Goal: Task Accomplishment & Management: Complete application form

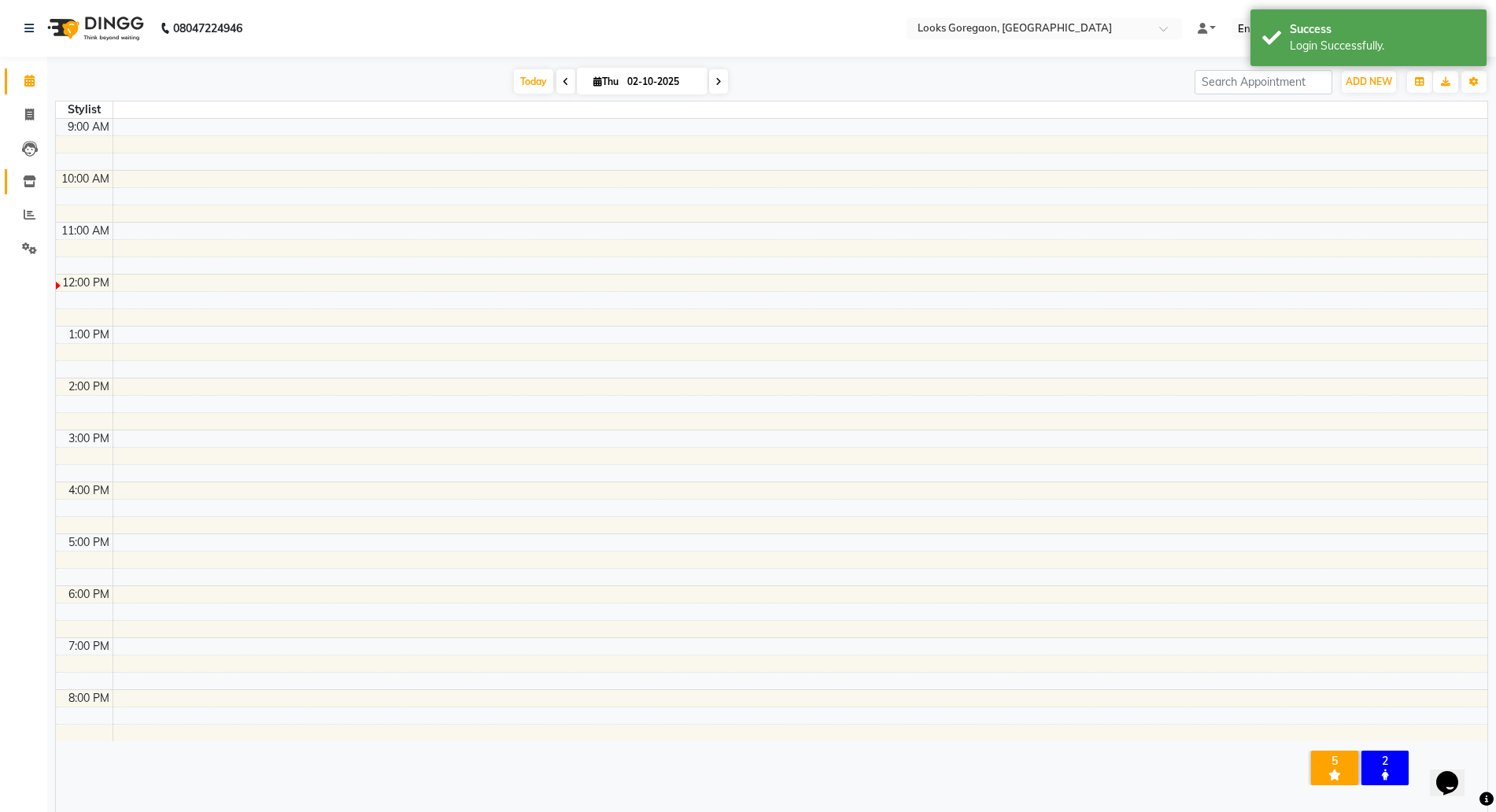
click at [26, 184] on icon at bounding box center [30, 182] width 14 height 12
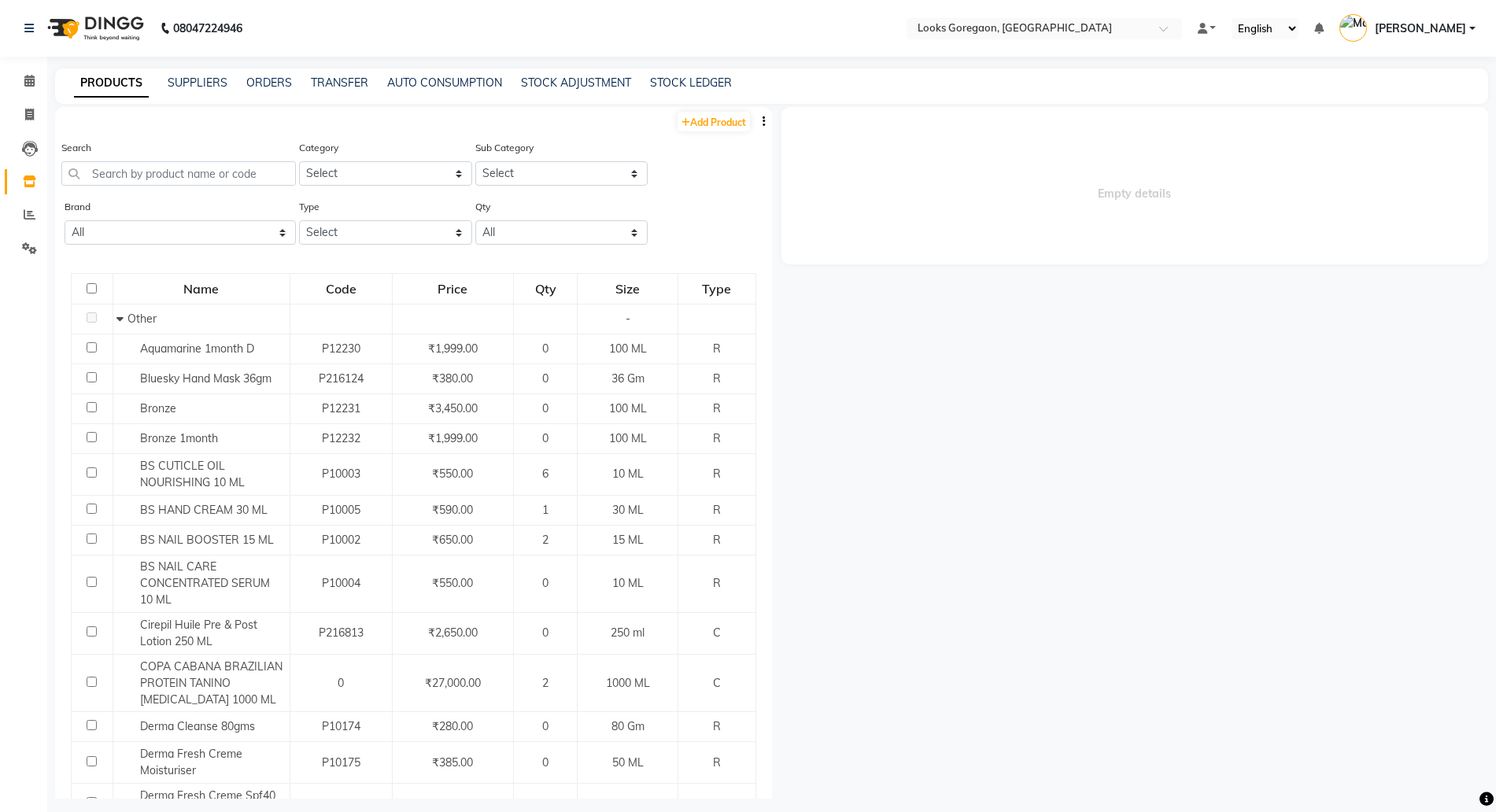
click at [682, 70] on div "PRODUCTS SUPPLIERS ORDERS TRANSFER AUTO CONSUMPTION STOCK ADJUSTMENT STOCK LEDG…" at bounding box center [772, 86] width 1433 height 36
click at [677, 84] on link "STOCK LEDGER" at bounding box center [691, 83] width 82 height 14
select select "all"
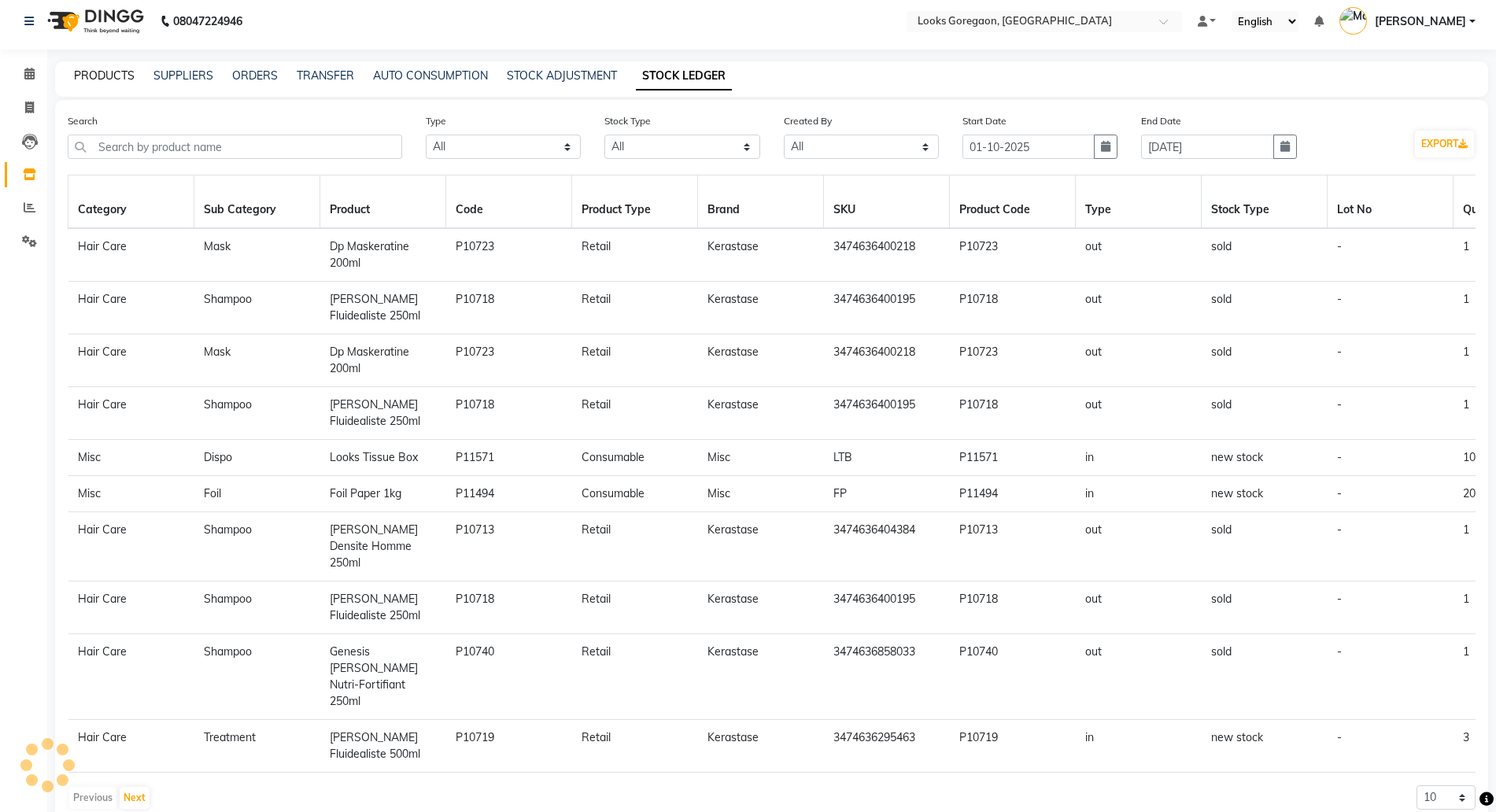
click at [92, 69] on link "PRODUCTS" at bounding box center [104, 75] width 60 height 14
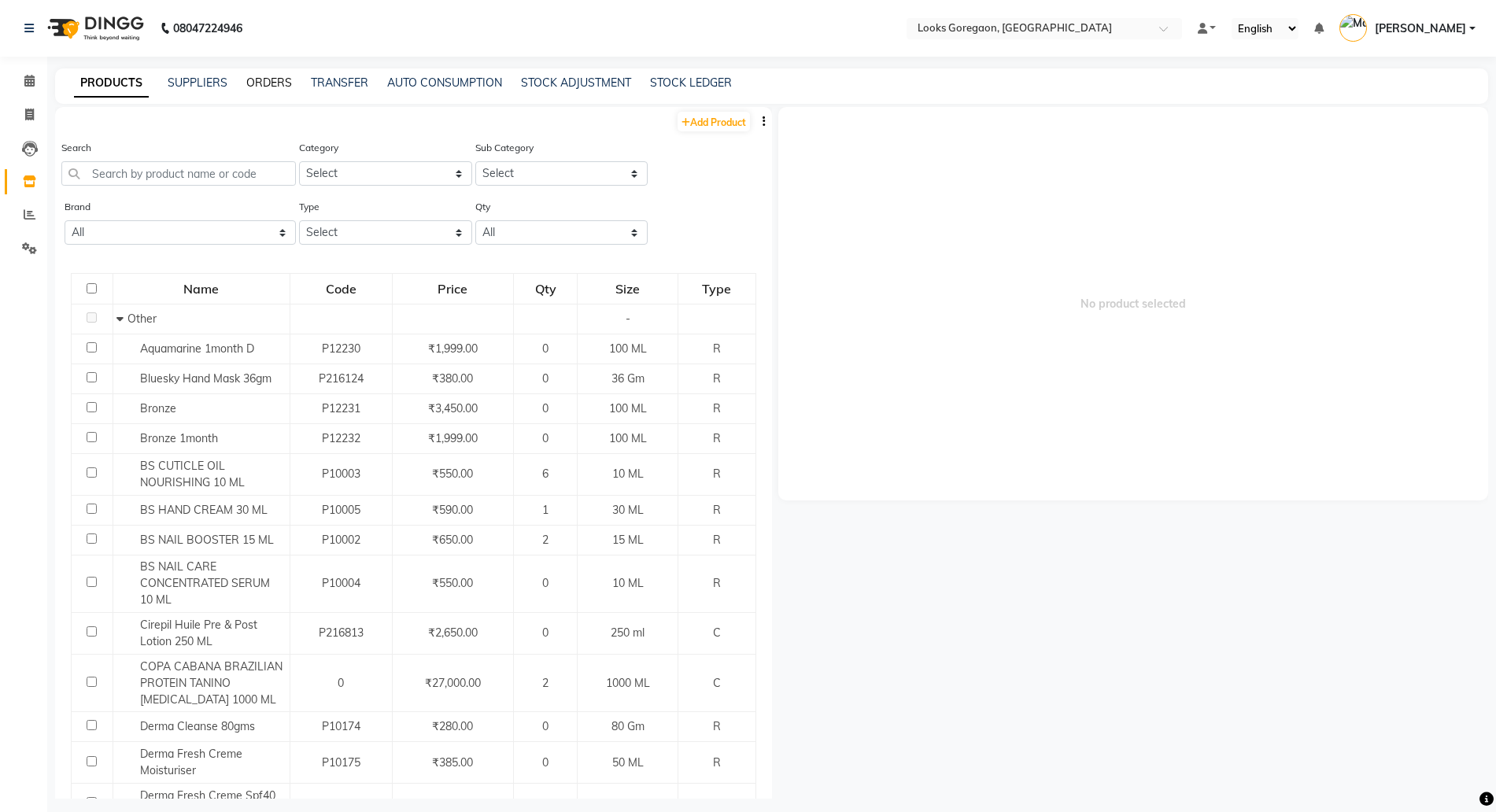
click at [259, 81] on link "ORDERS" at bounding box center [269, 83] width 45 height 14
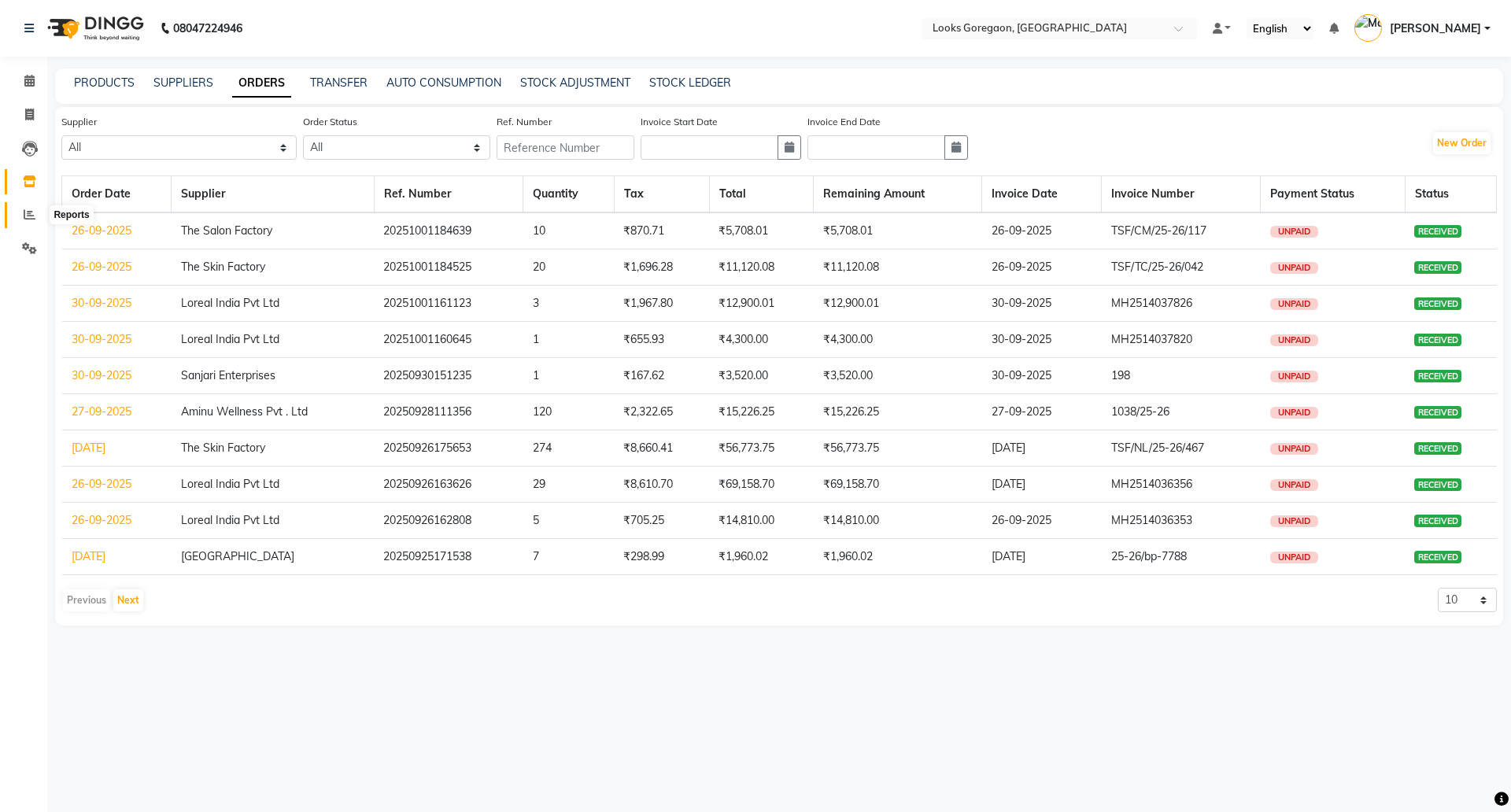
click at [27, 208] on icon at bounding box center [30, 214] width 12 height 12
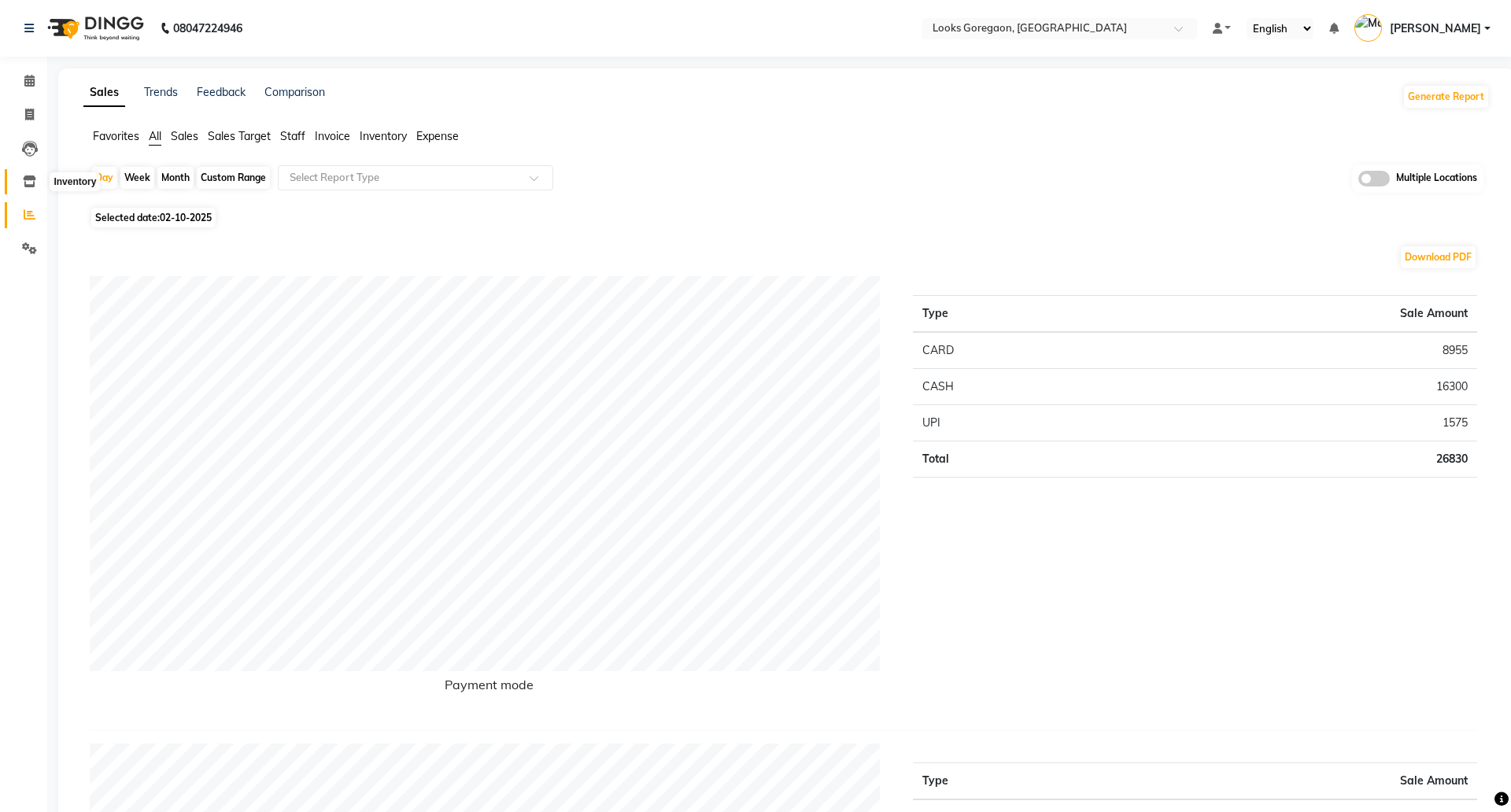
click at [32, 184] on icon at bounding box center [30, 182] width 14 height 12
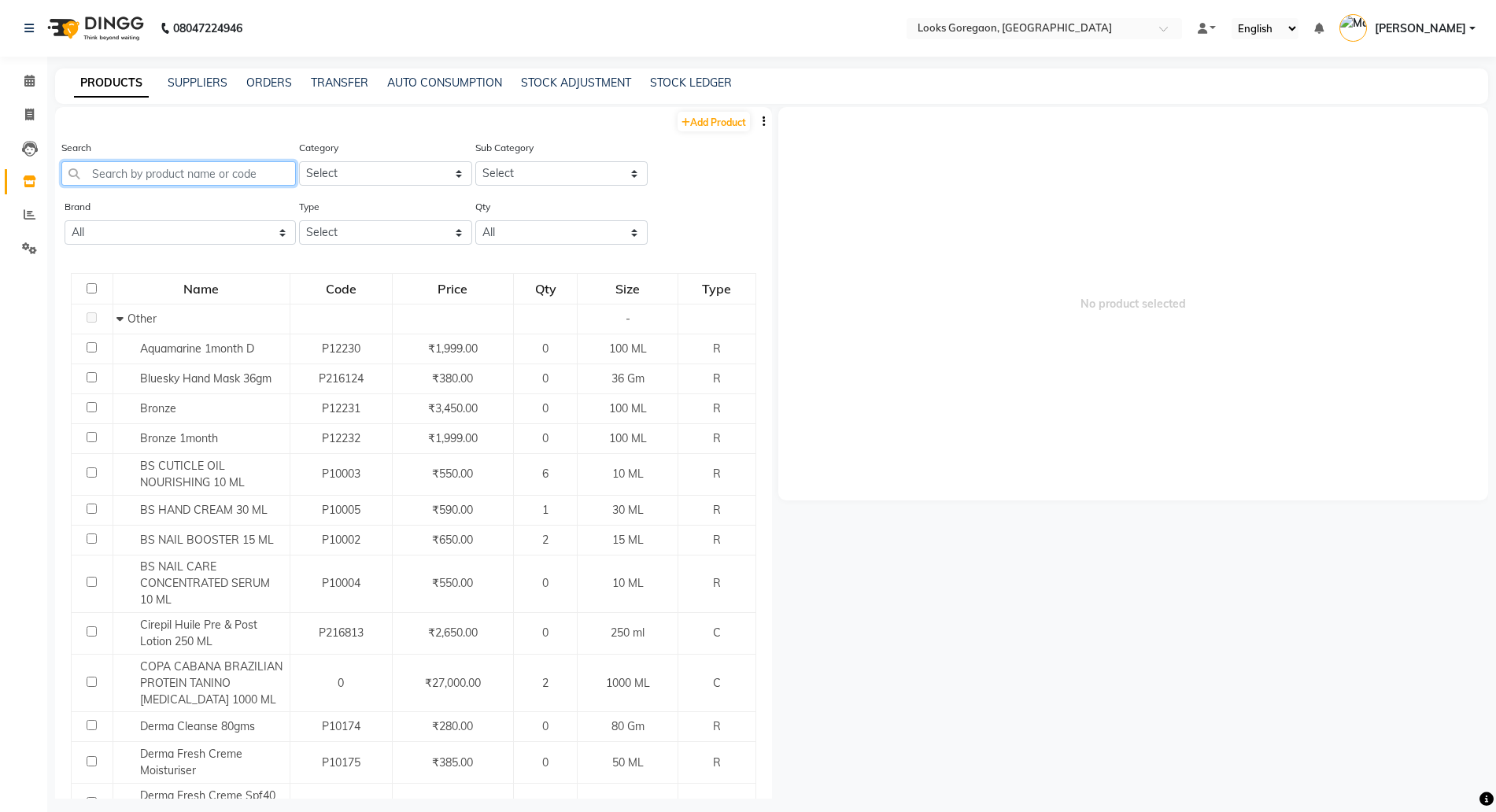
click at [161, 178] on input "text" at bounding box center [179, 173] width 235 height 25
click at [259, 90] on div "ORDERS" at bounding box center [269, 83] width 45 height 17
click at [264, 83] on link "ORDERS" at bounding box center [269, 83] width 45 height 14
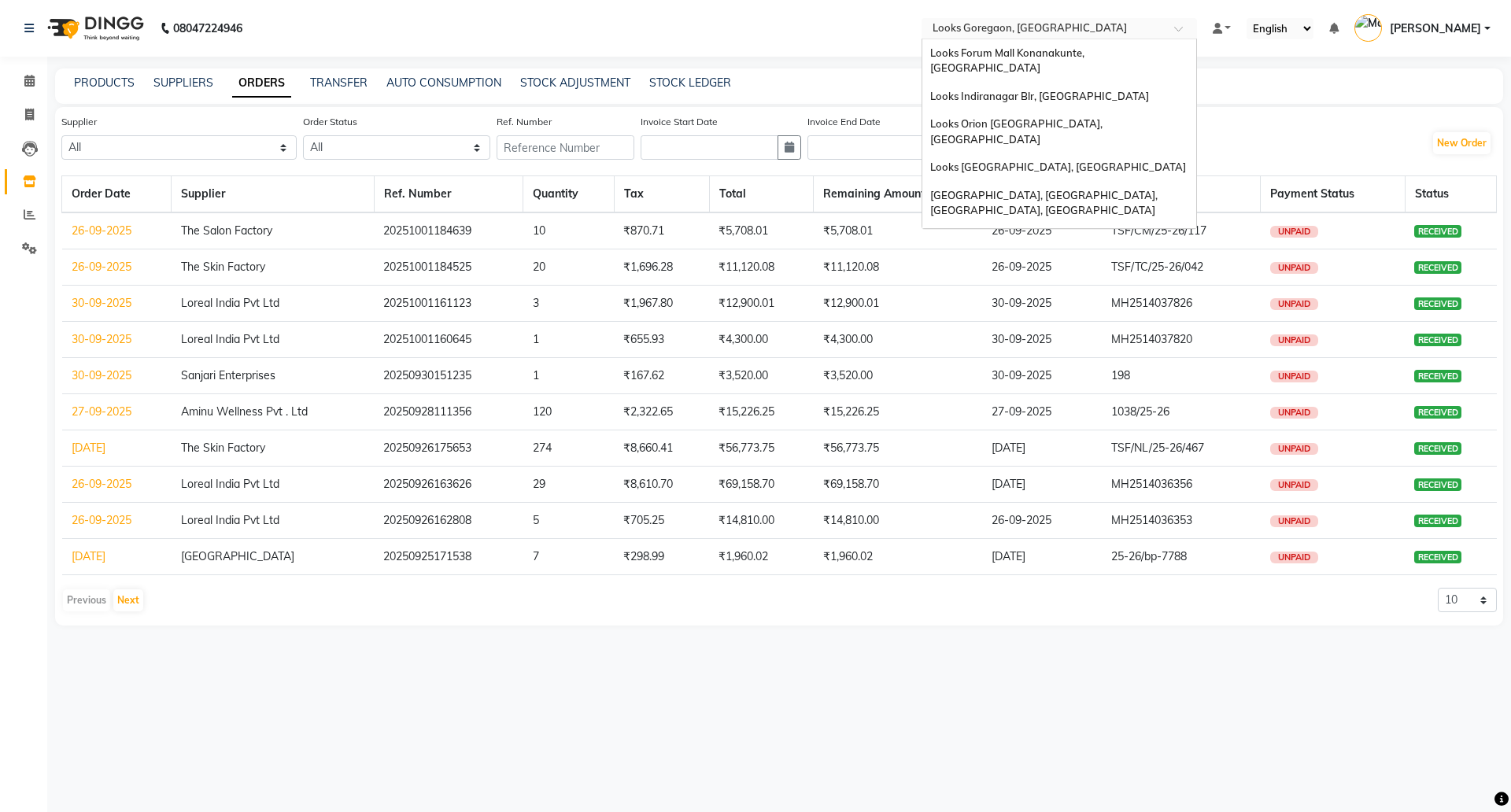
click at [1000, 26] on input "text" at bounding box center [1043, 30] width 228 height 16
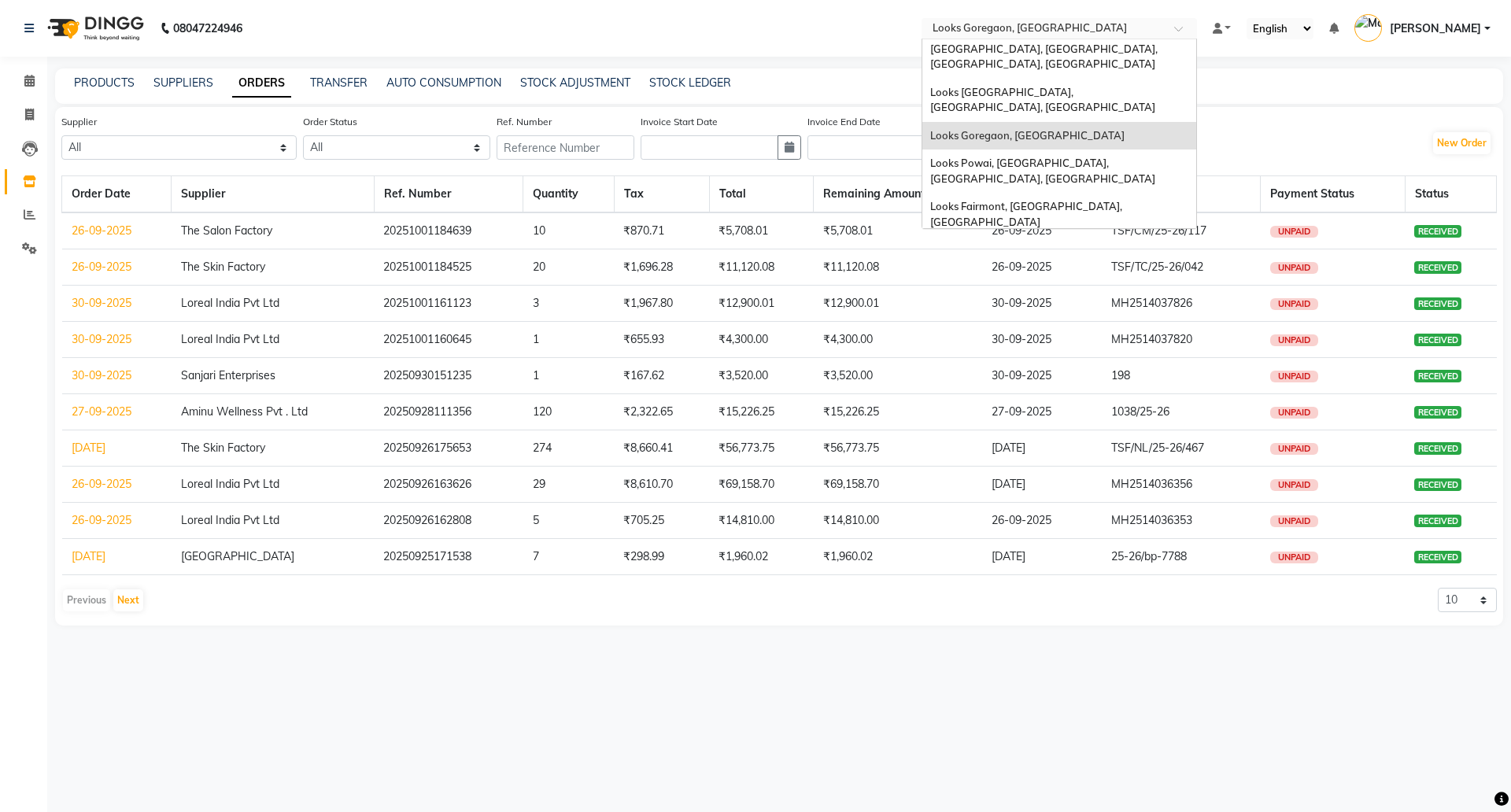
click at [1019, 299] on span "Looks Seawoods [GEOGRAPHIC_DATA], [GEOGRAPHIC_DATA]" at bounding box center [1028, 313] width 198 height 29
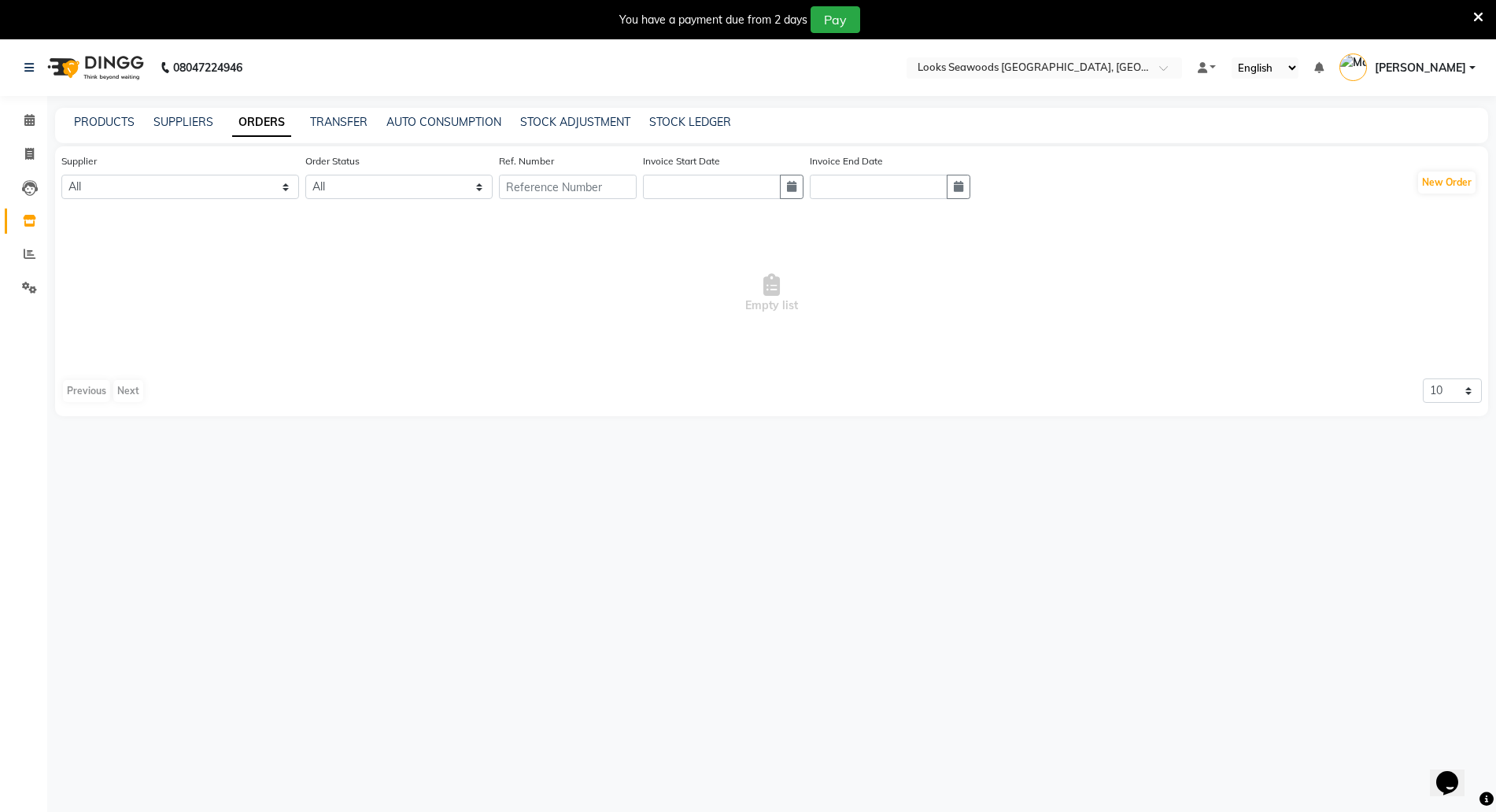
click at [1476, 17] on icon at bounding box center [1478, 17] width 10 height 14
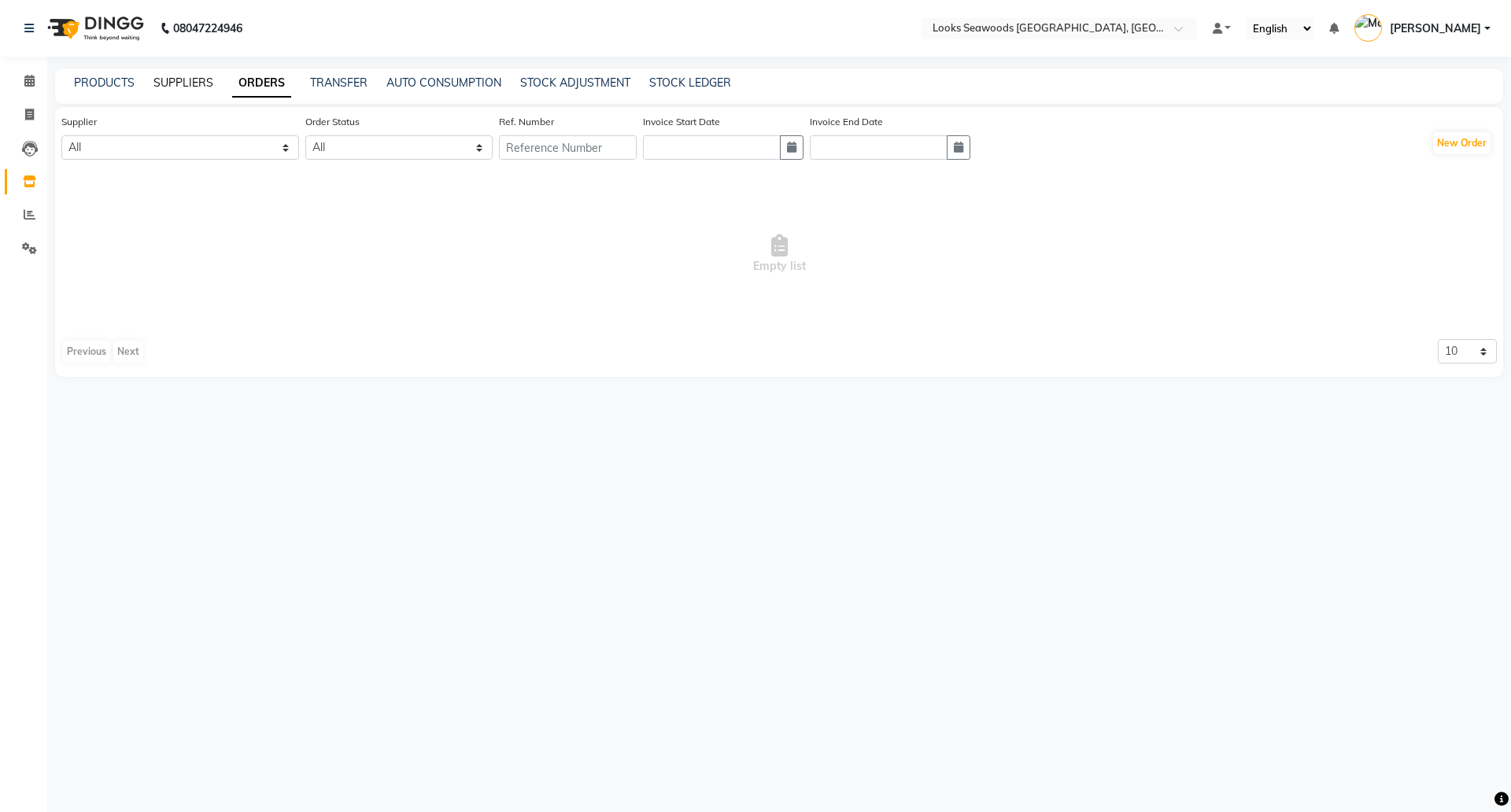
click at [177, 82] on link "SUPPLIERS" at bounding box center [183, 83] width 60 height 14
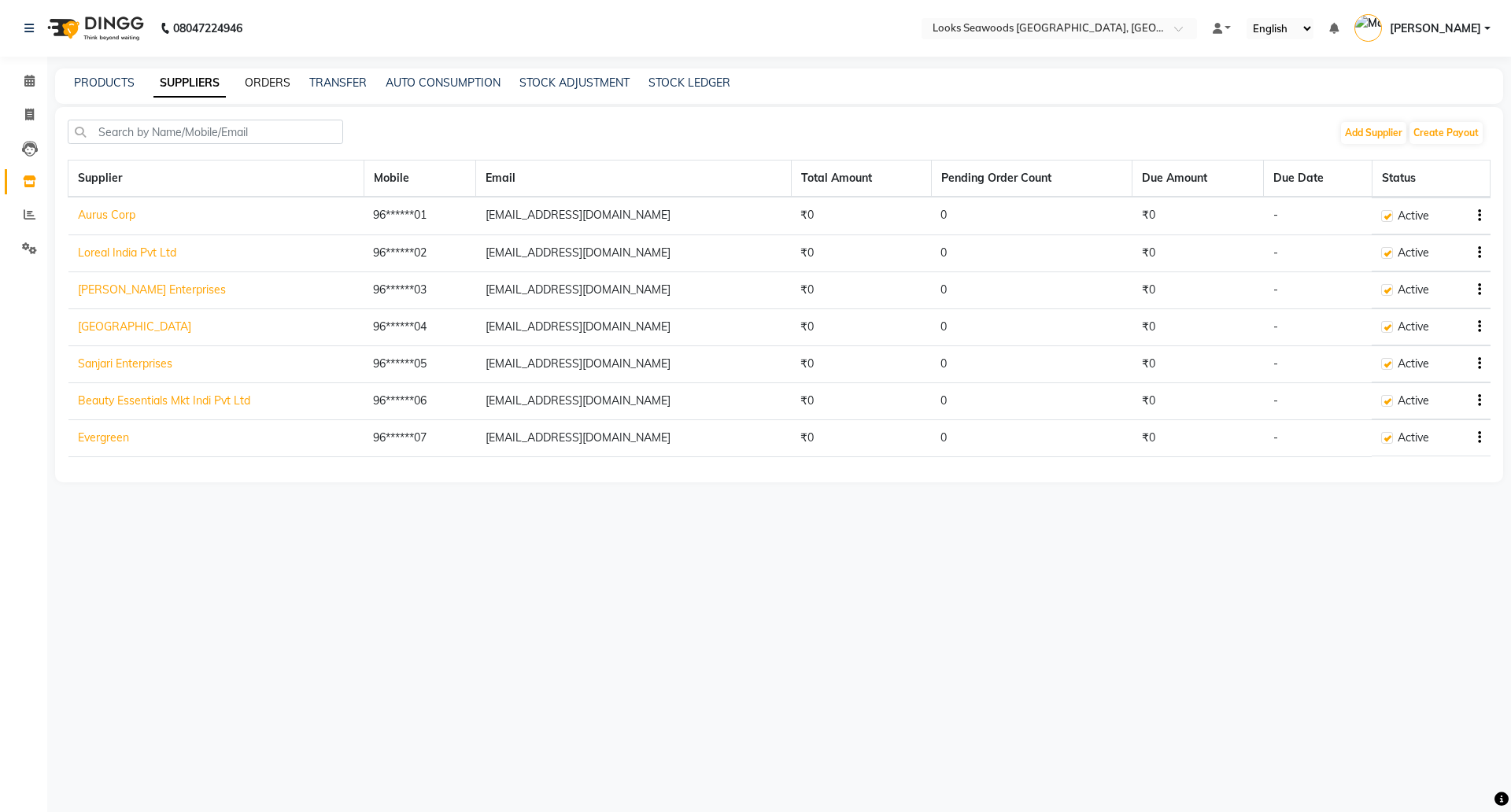
click at [266, 88] on link "ORDERS" at bounding box center [267, 83] width 45 height 14
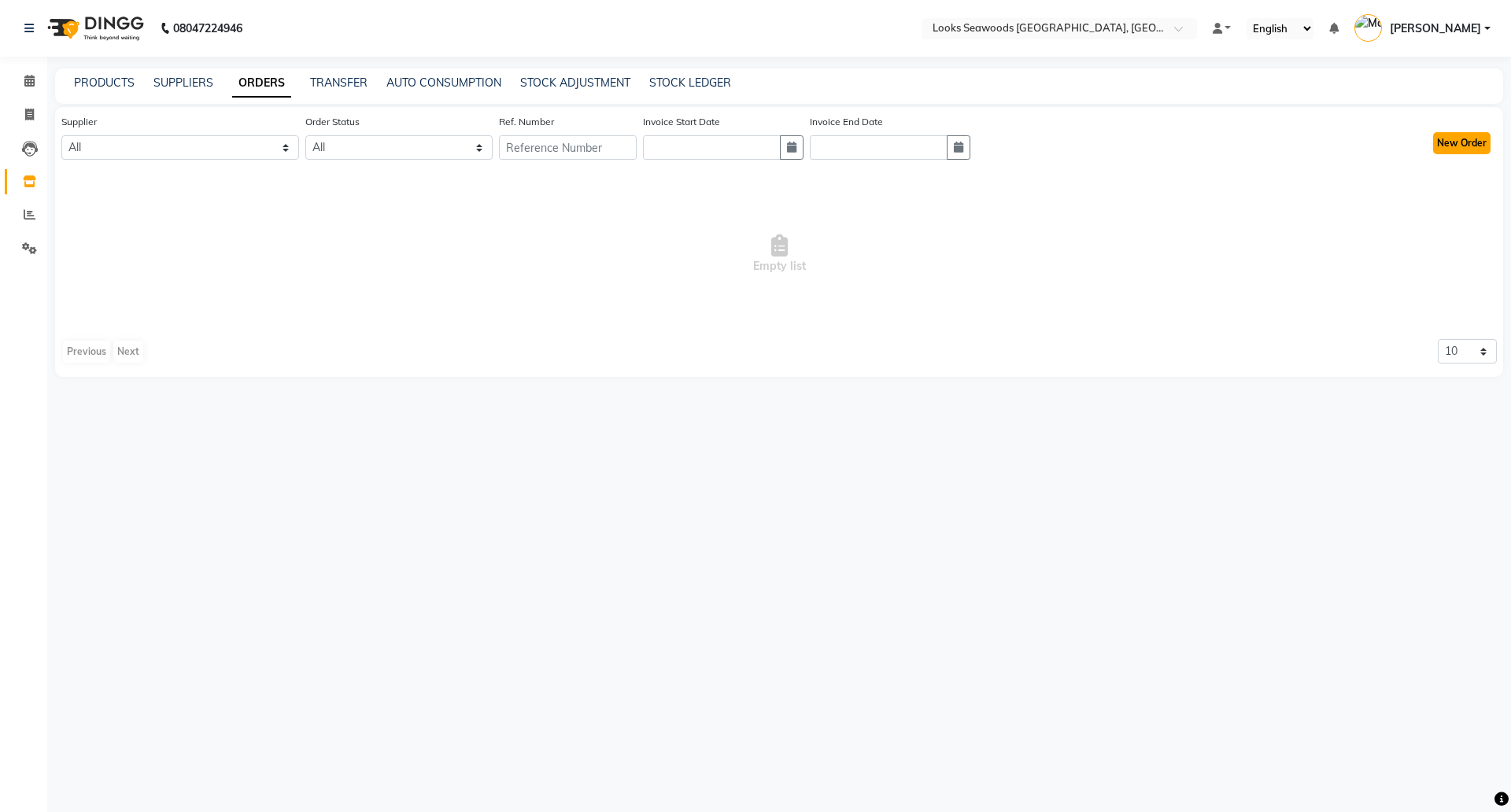
click at [1445, 146] on button "New Order" at bounding box center [1462, 143] width 57 height 22
select select "true"
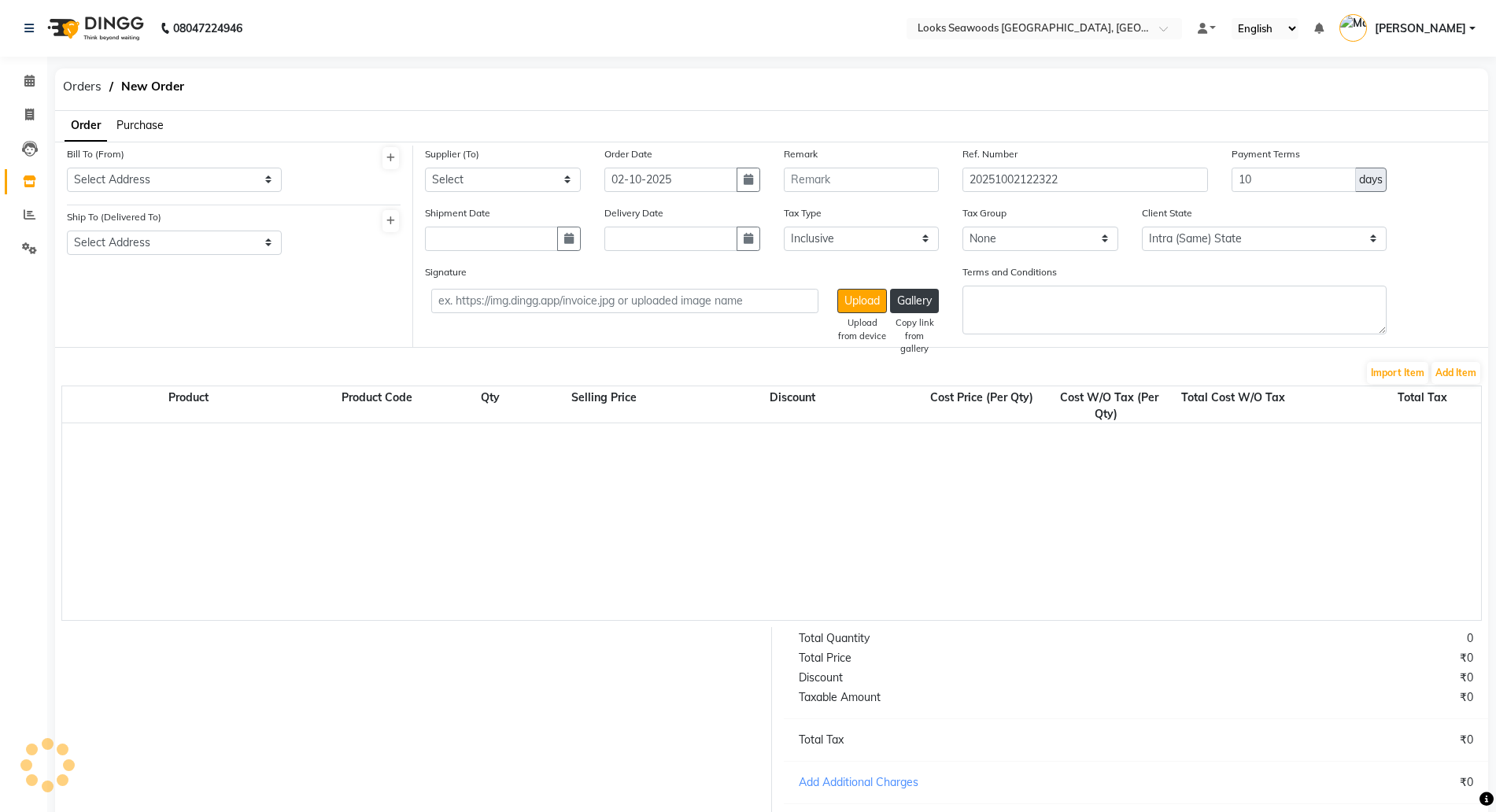
select select "7216"
click at [184, 174] on select "Select Address" at bounding box center [175, 180] width 215 height 25
click at [396, 151] on button at bounding box center [390, 158] width 17 height 22
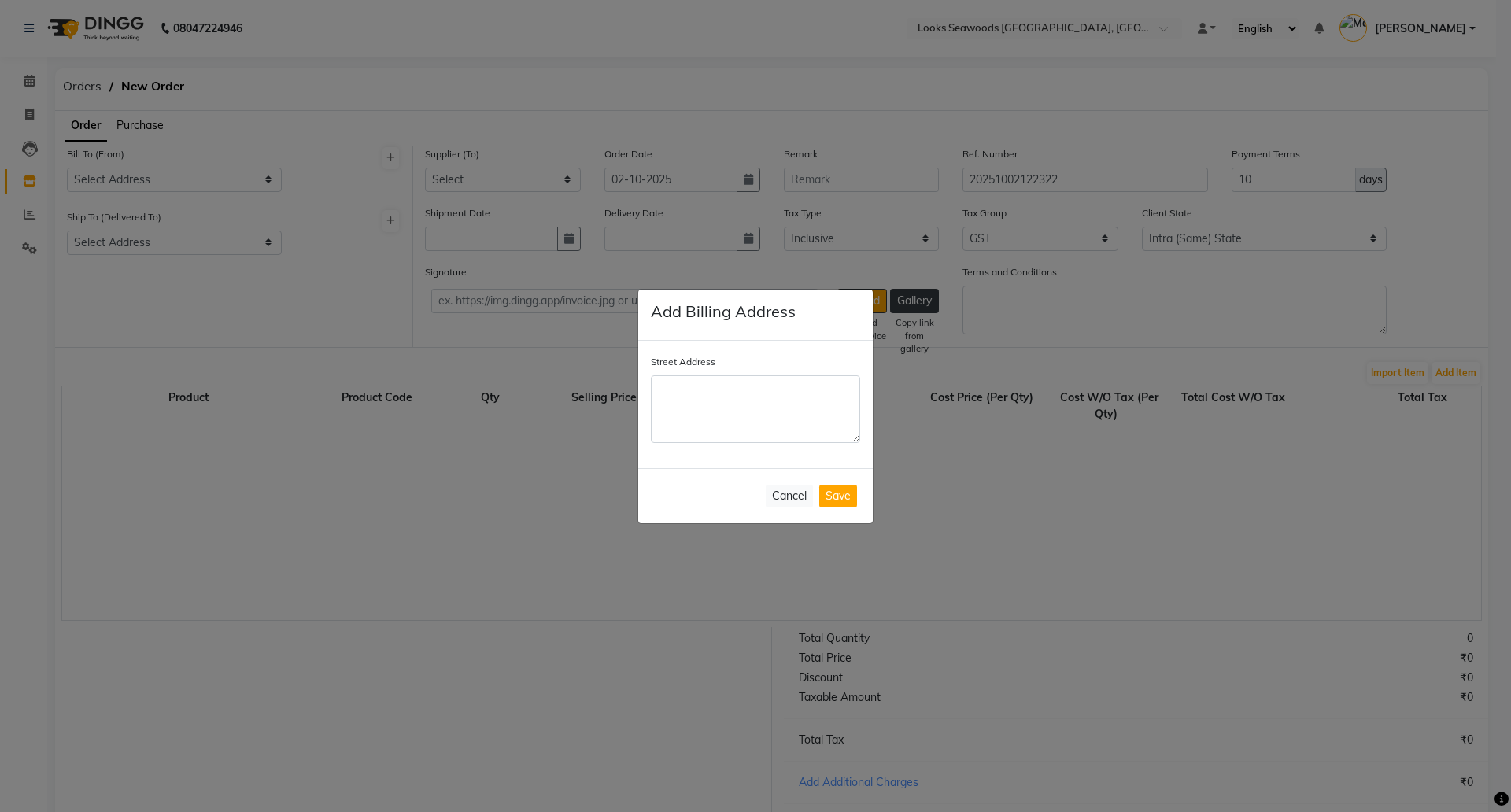
click at [604, 348] on ngb-modal-window "Add Billing Address Street Address Cancel Save" at bounding box center [755, 406] width 1511 height 812
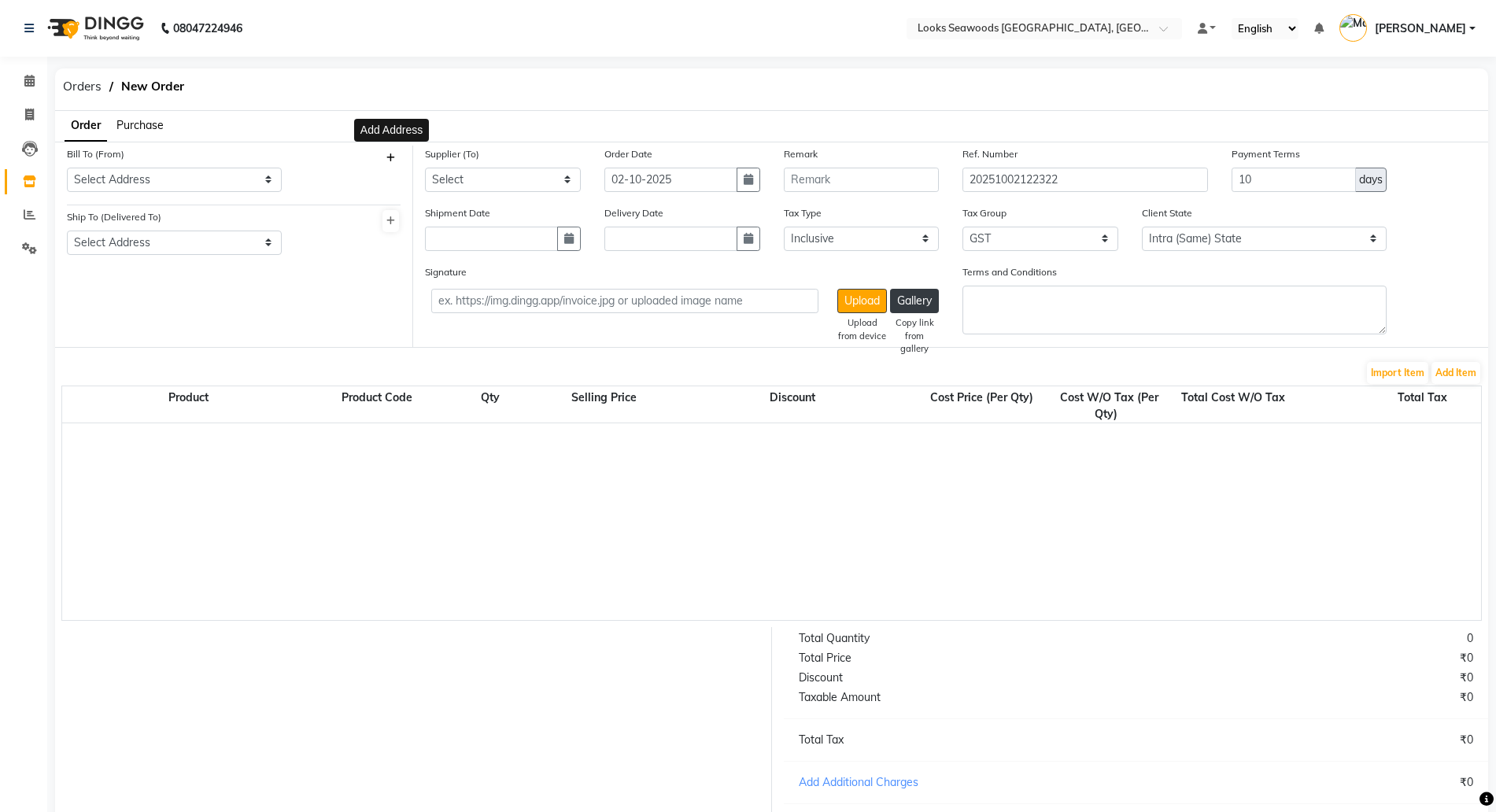
click at [390, 162] on icon at bounding box center [390, 158] width 9 height 10
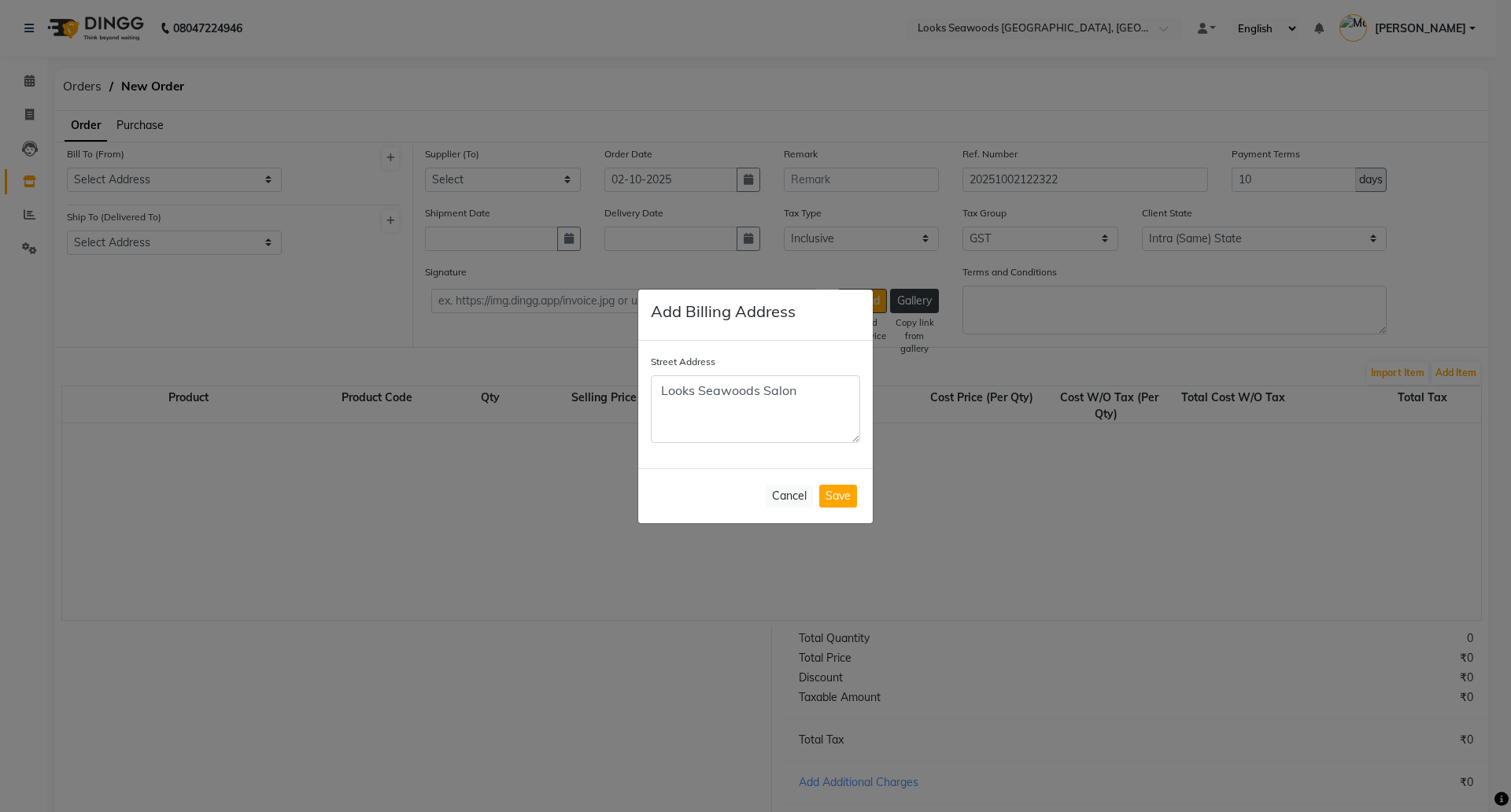
drag, startPoint x: 833, startPoint y: 400, endPoint x: 579, endPoint y: 402, distance: 254.0
click at [579, 402] on ngb-modal-window "Add Billing Address Street Address Looks Seawoods Salon Cancel Save" at bounding box center [755, 406] width 1511 height 812
type textarea "Looks Seawoods Salon"
click at [821, 503] on button "Save" at bounding box center [838, 495] width 38 height 23
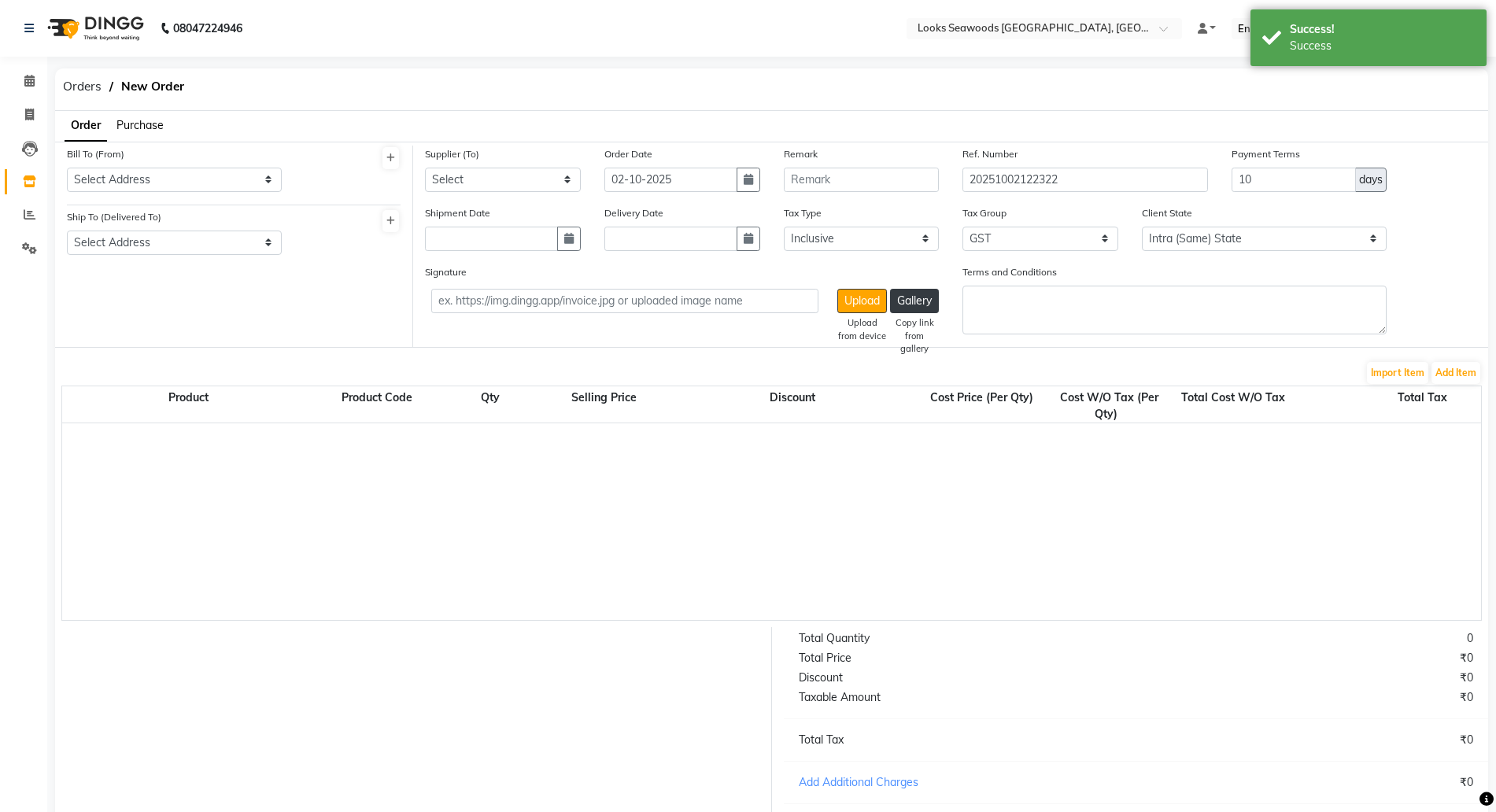
click at [194, 226] on div "Ship To (Delivered To) Select Address" at bounding box center [175, 231] width 215 height 46
click at [187, 250] on select "Select Address" at bounding box center [175, 243] width 215 height 25
click at [392, 222] on icon at bounding box center [390, 221] width 9 height 10
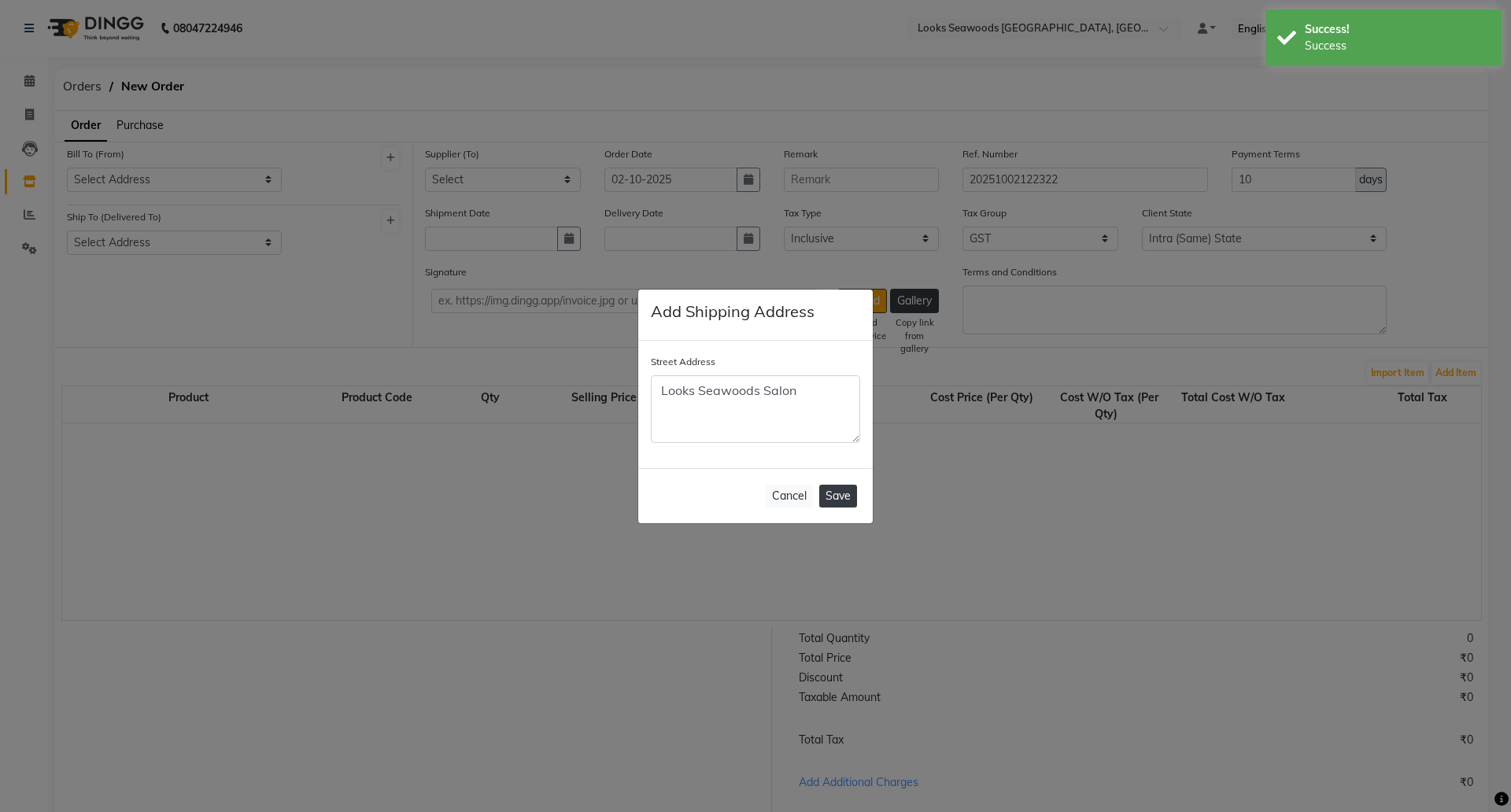
type textarea "Looks Seawoods Salon"
click at [844, 495] on button "Save" at bounding box center [838, 495] width 38 height 23
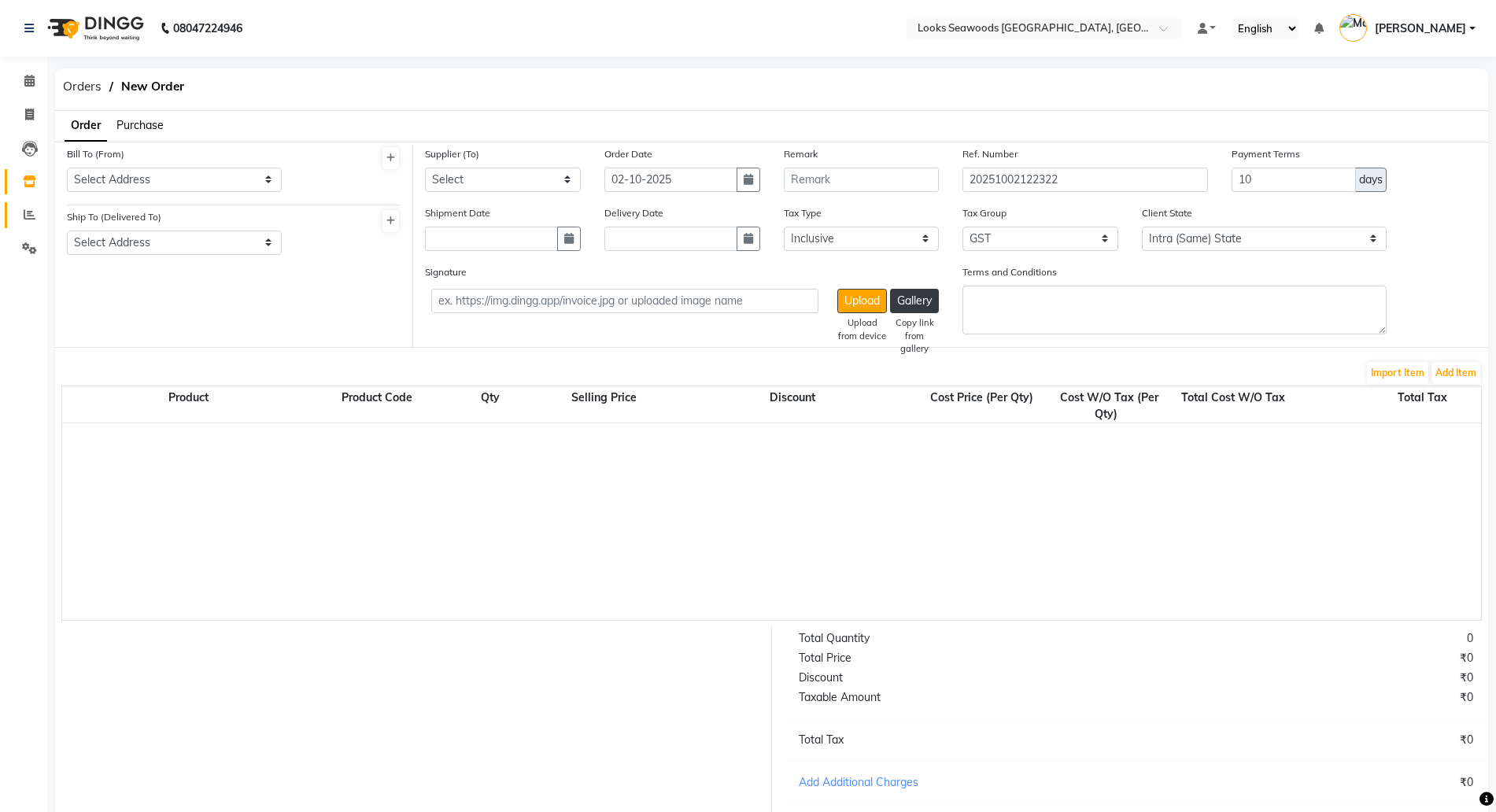
click at [28, 223] on span at bounding box center [30, 215] width 28 height 18
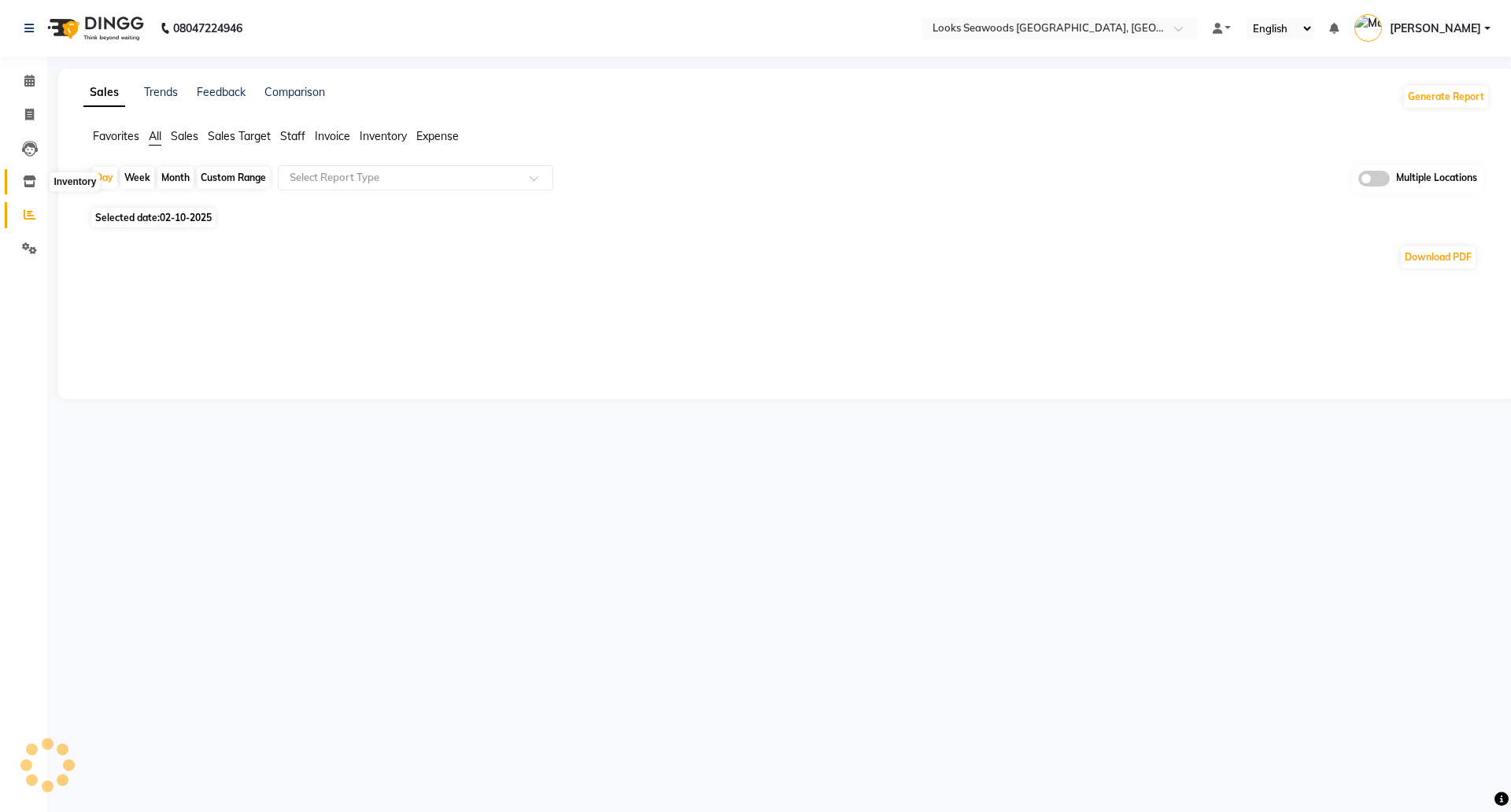
click at [30, 181] on icon at bounding box center [30, 182] width 14 height 12
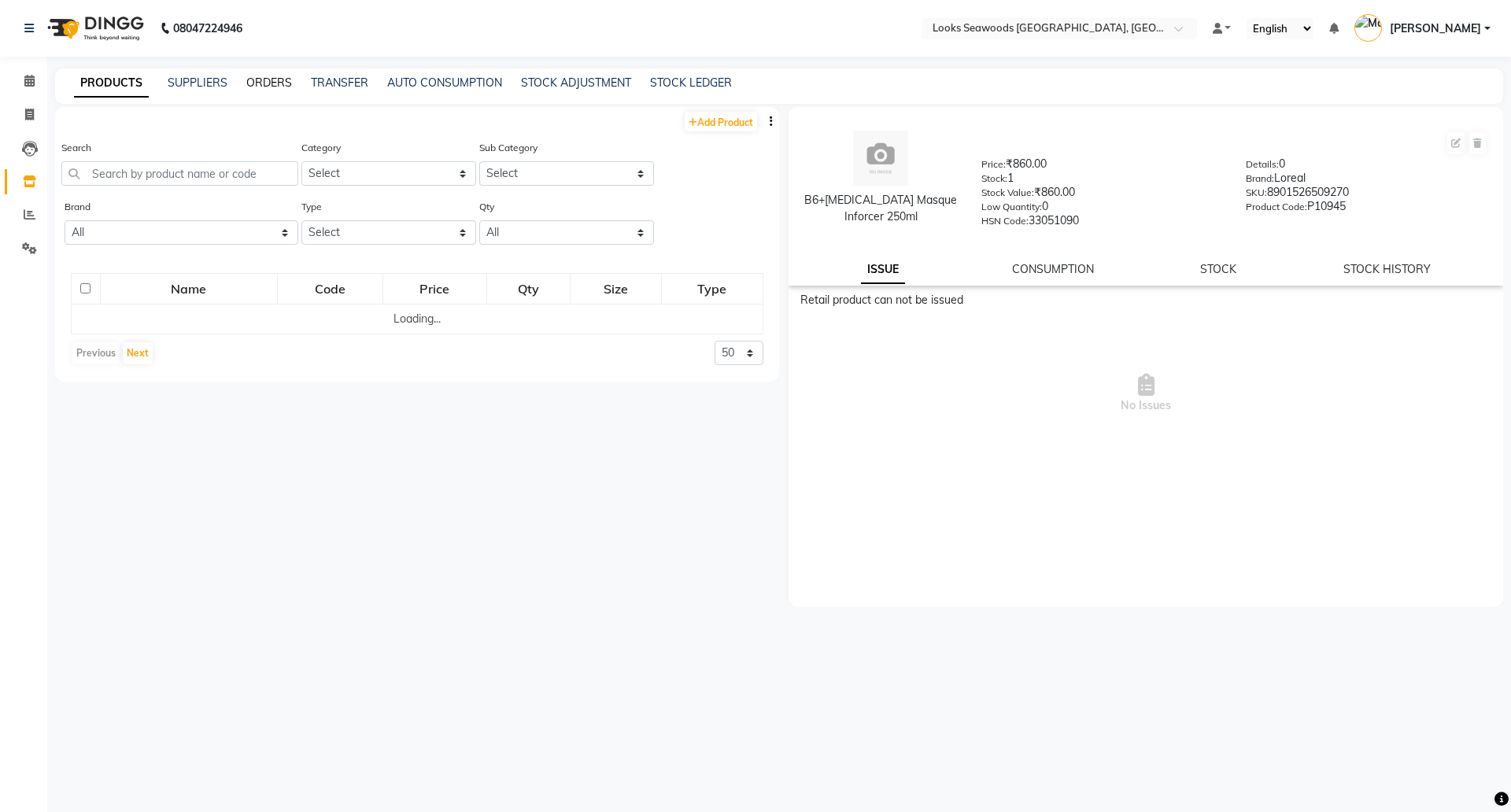
click at [269, 80] on link "ORDERS" at bounding box center [269, 83] width 45 height 14
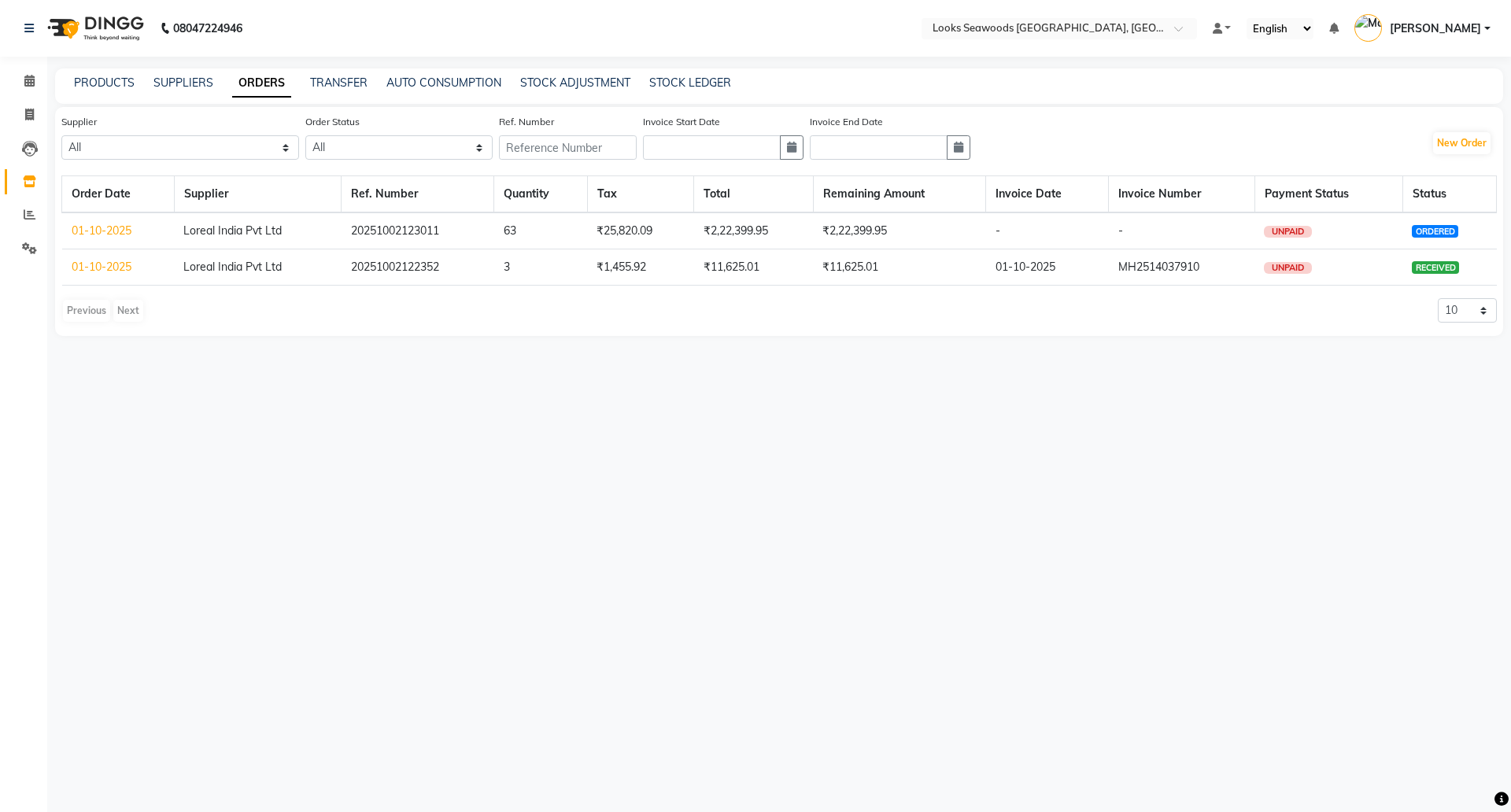
click at [103, 235] on link "01-10-2025" at bounding box center [102, 230] width 60 height 14
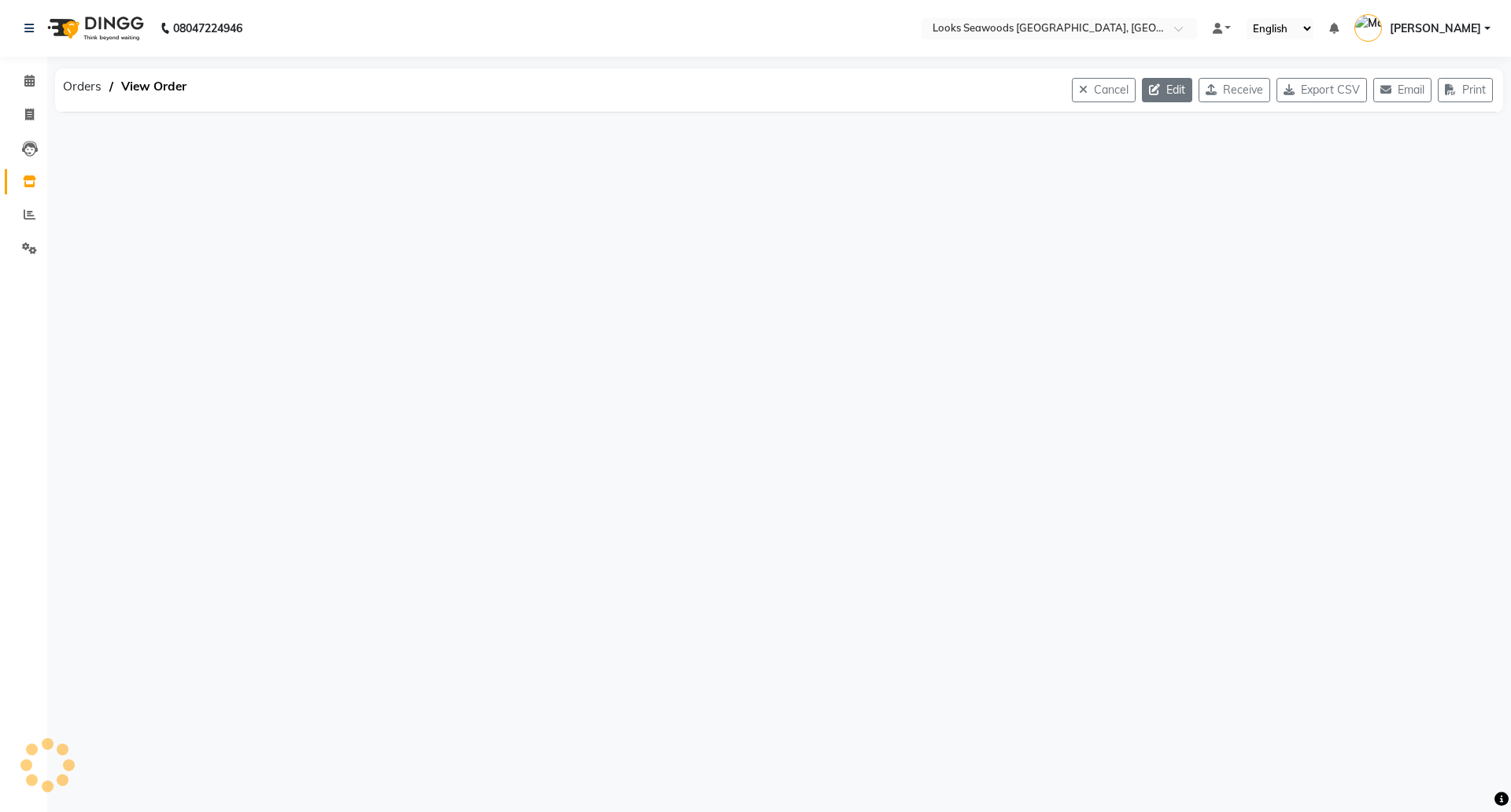
click at [1149, 87] on icon "button" at bounding box center [1158, 89] width 18 height 11
select select "1796"
select select "1797"
select select "6042"
select select "true"
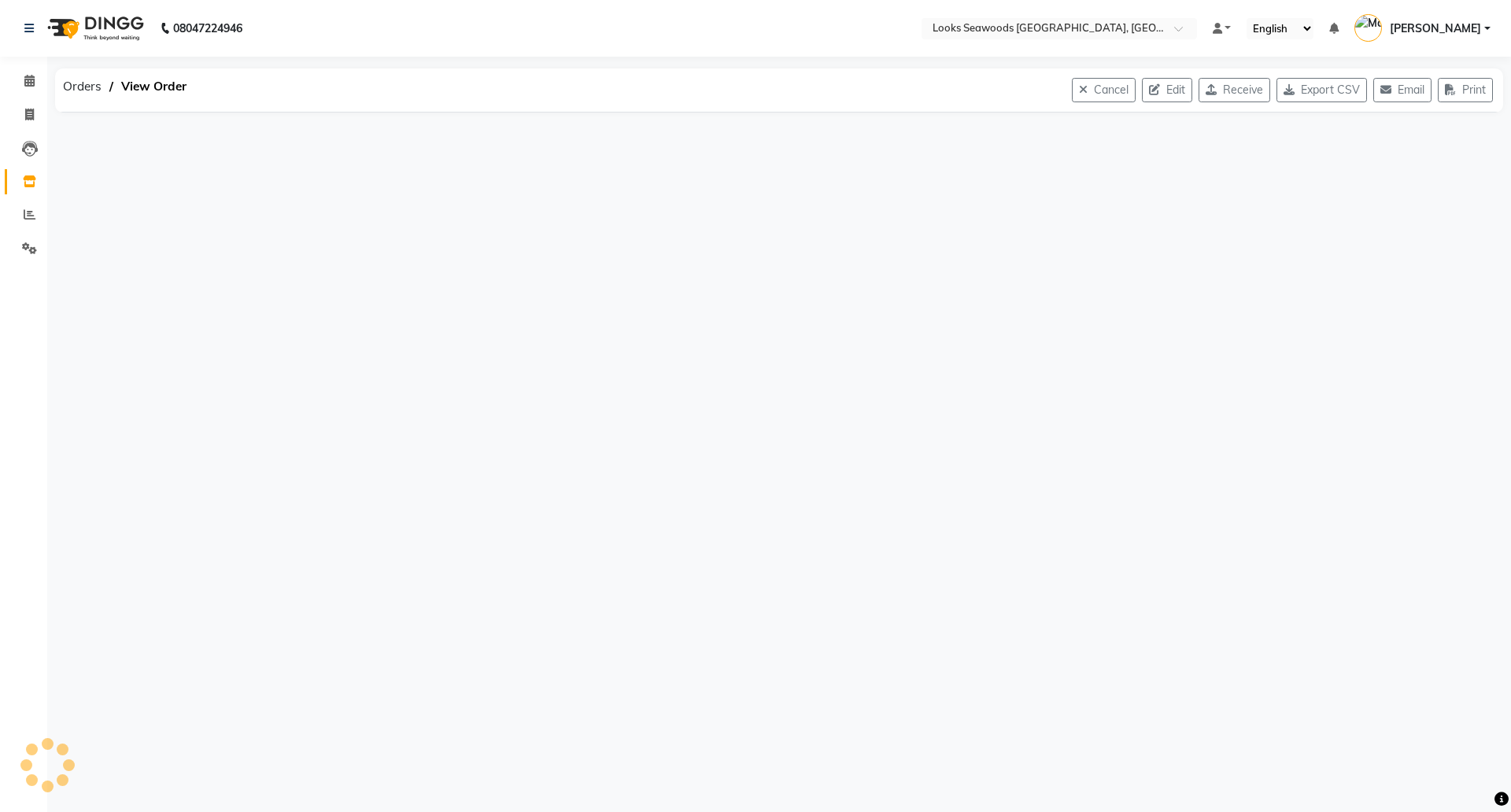
select select "7219"
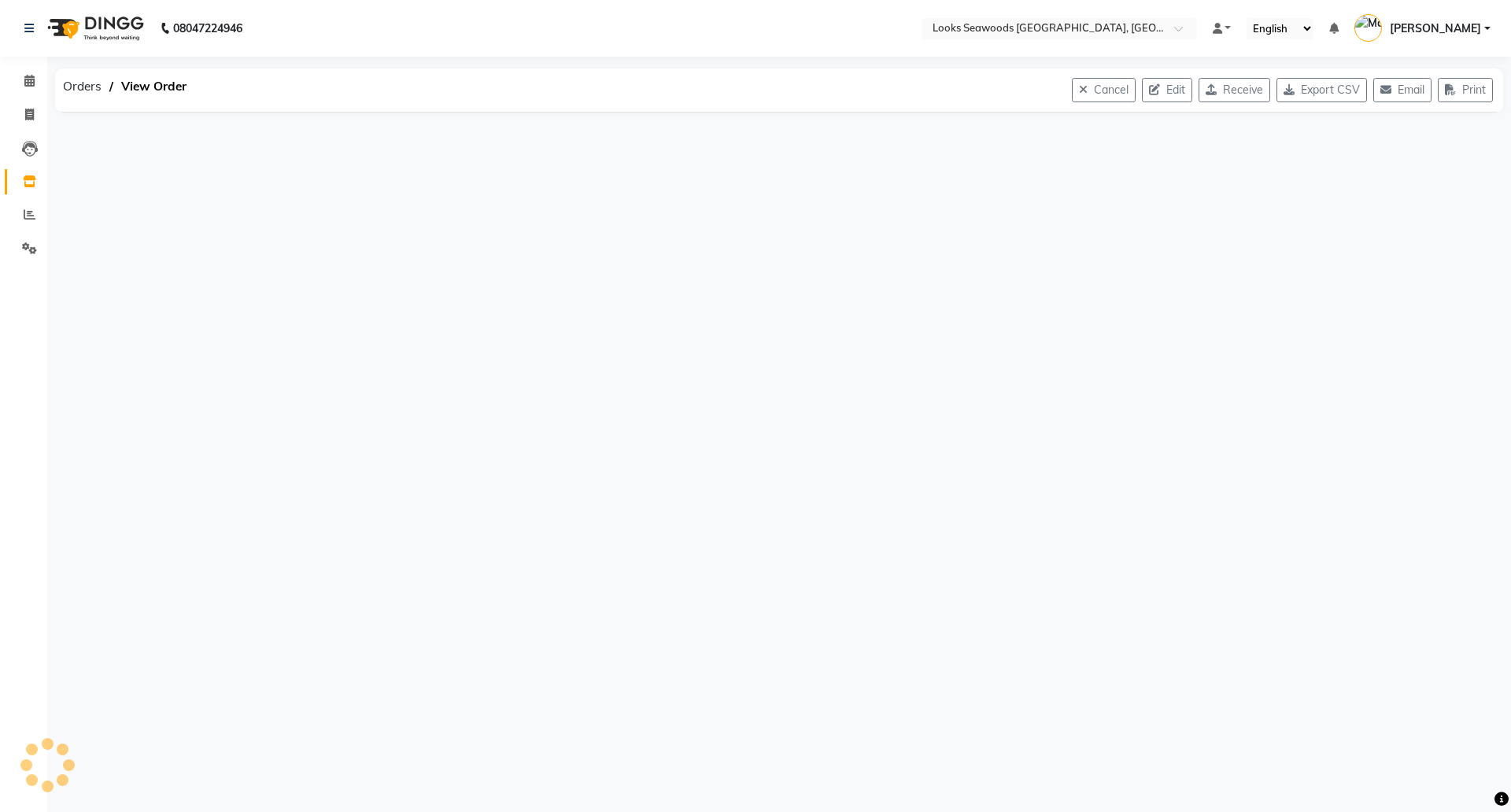
select select "7219"
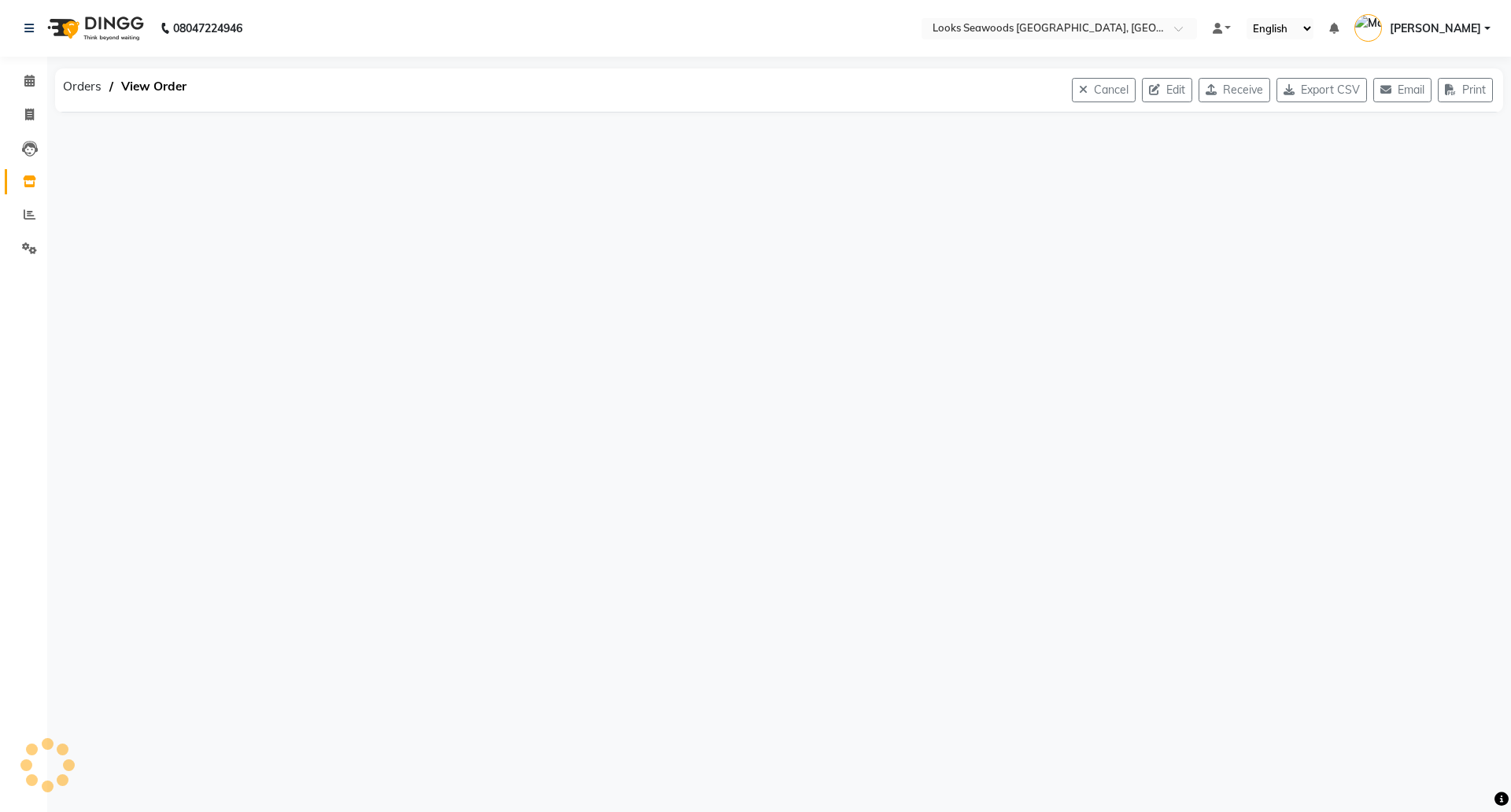
select select "7219"
select select "7218"
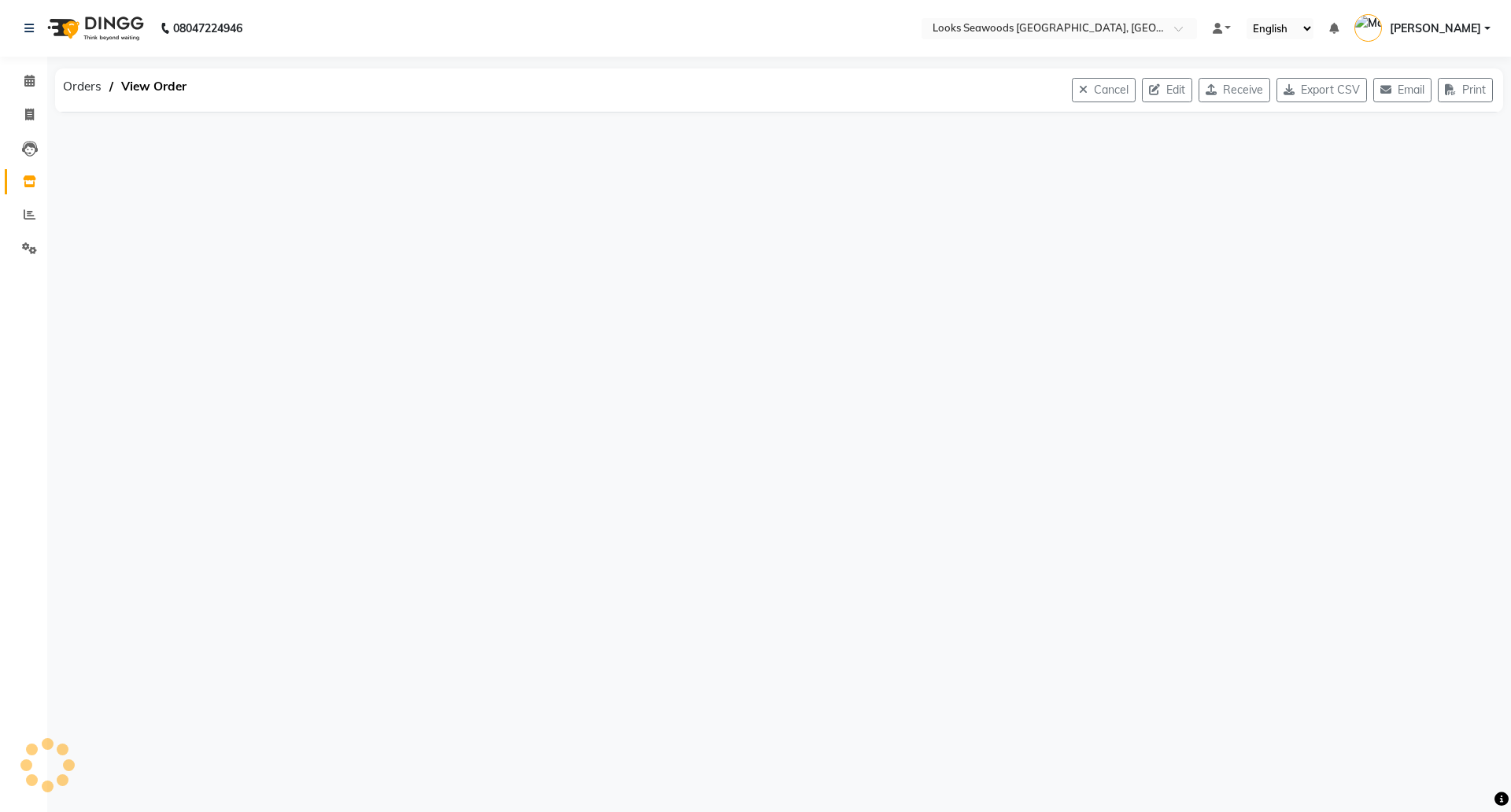
select select "7218"
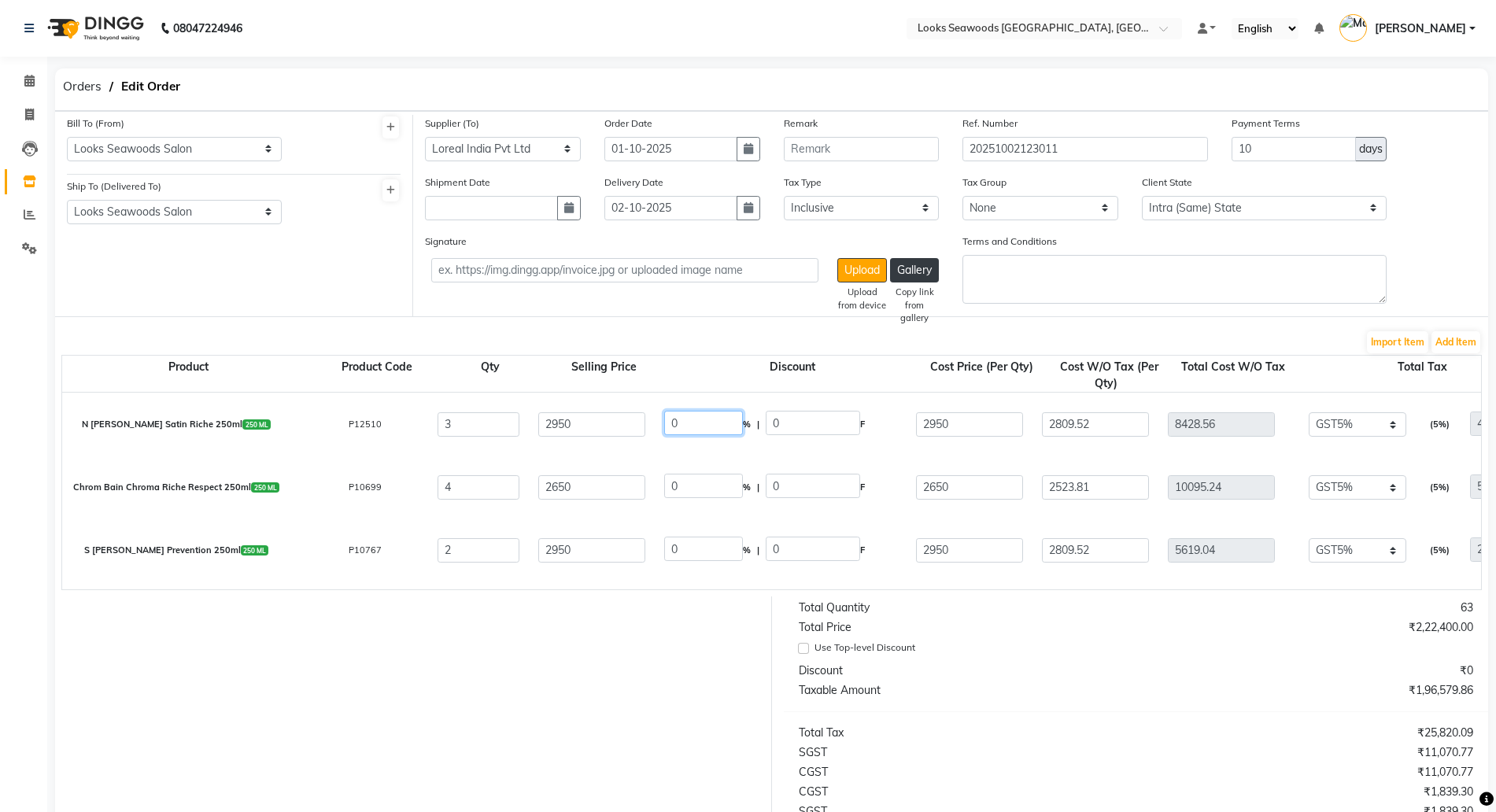
type input "30"
type input "885"
type input "2065"
type input "1966.67"
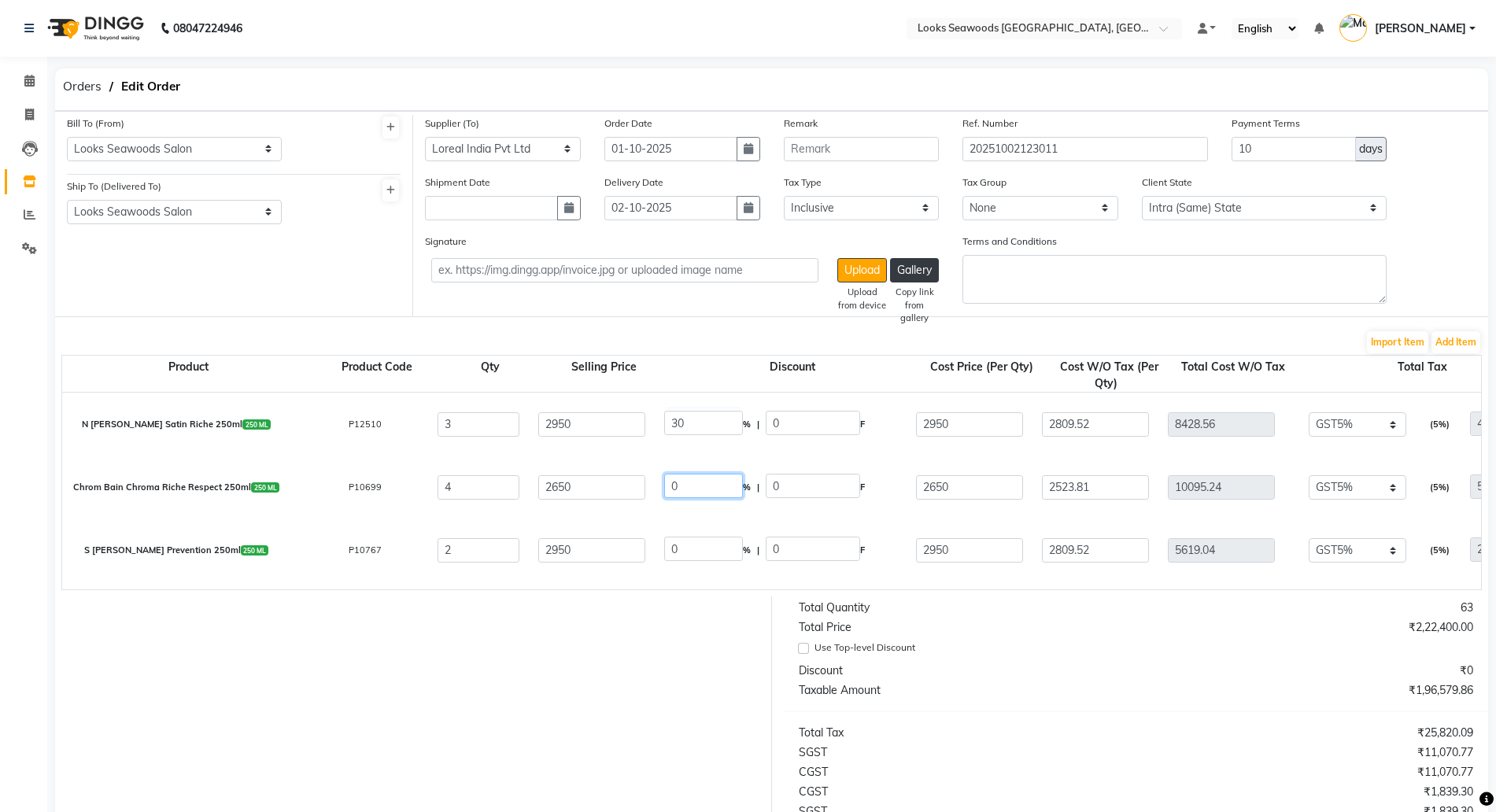
type input "5900.01"
type input "295"
type input "6195.01"
type input "30"
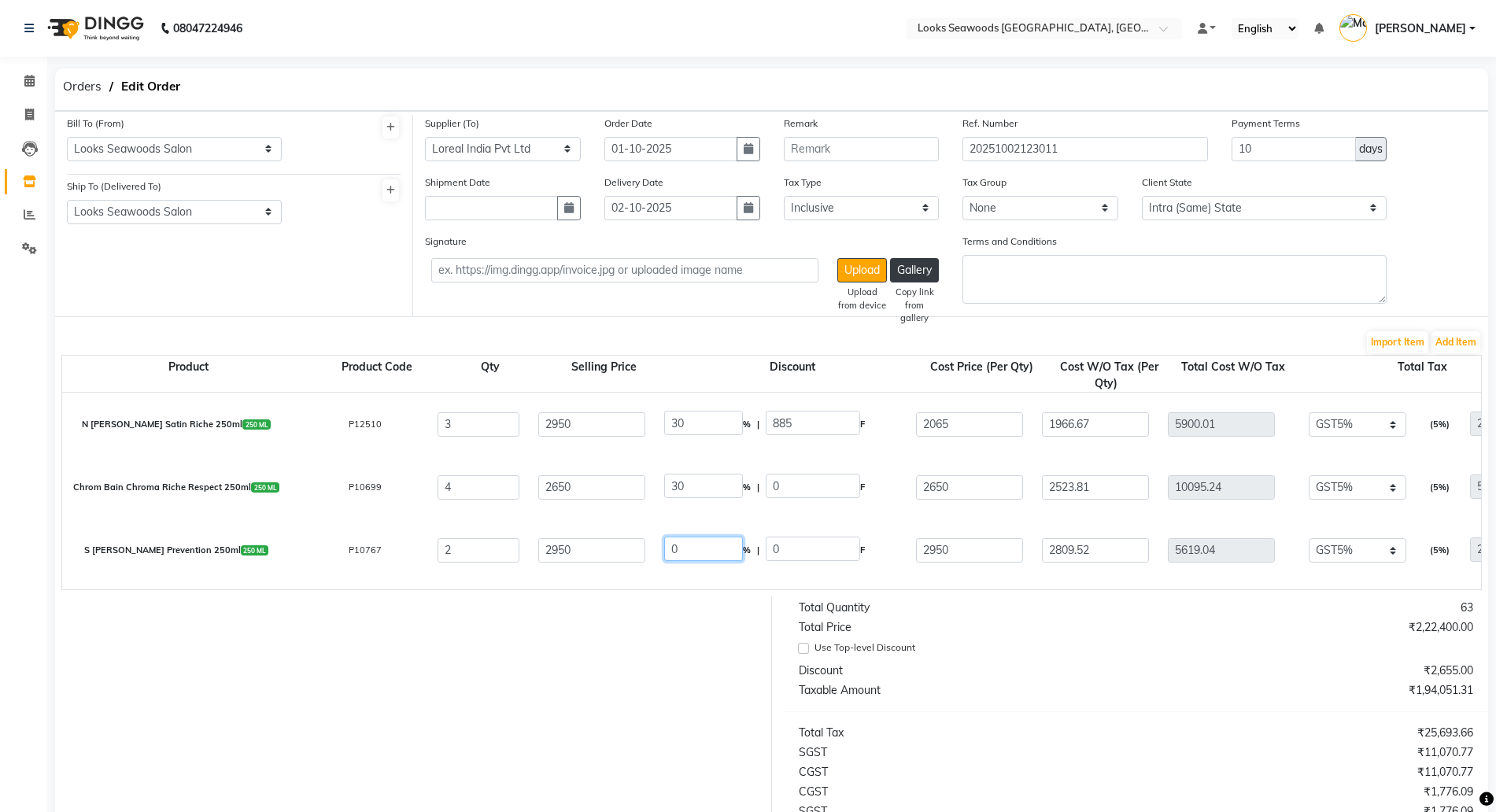
type input "795"
type input "1855"
type input "1766.67"
type input "7066.68"
type input "353.33"
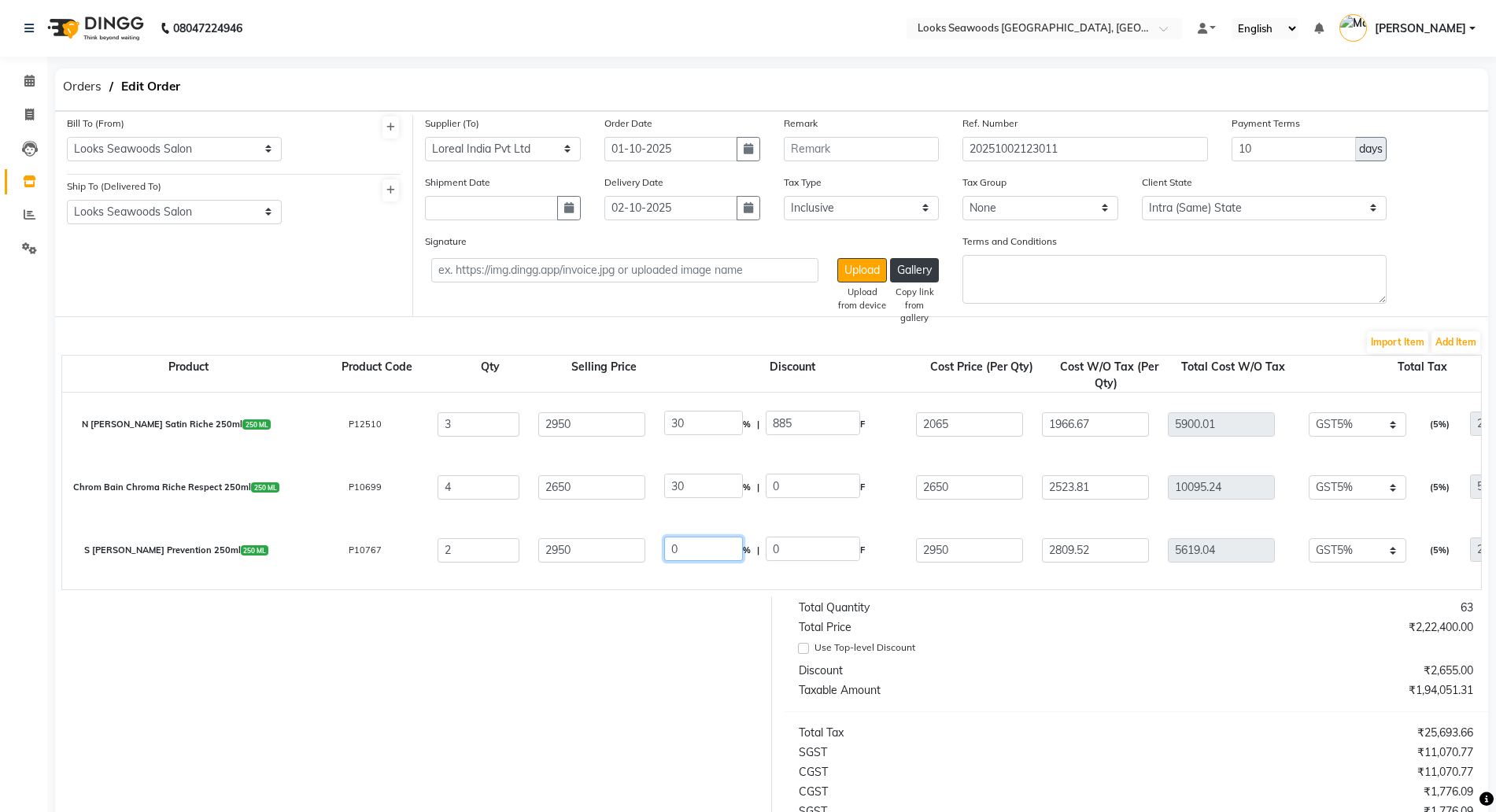
type input "7420.01"
drag, startPoint x: 702, startPoint y: 542, endPoint x: 603, endPoint y: 544, distance: 99.0
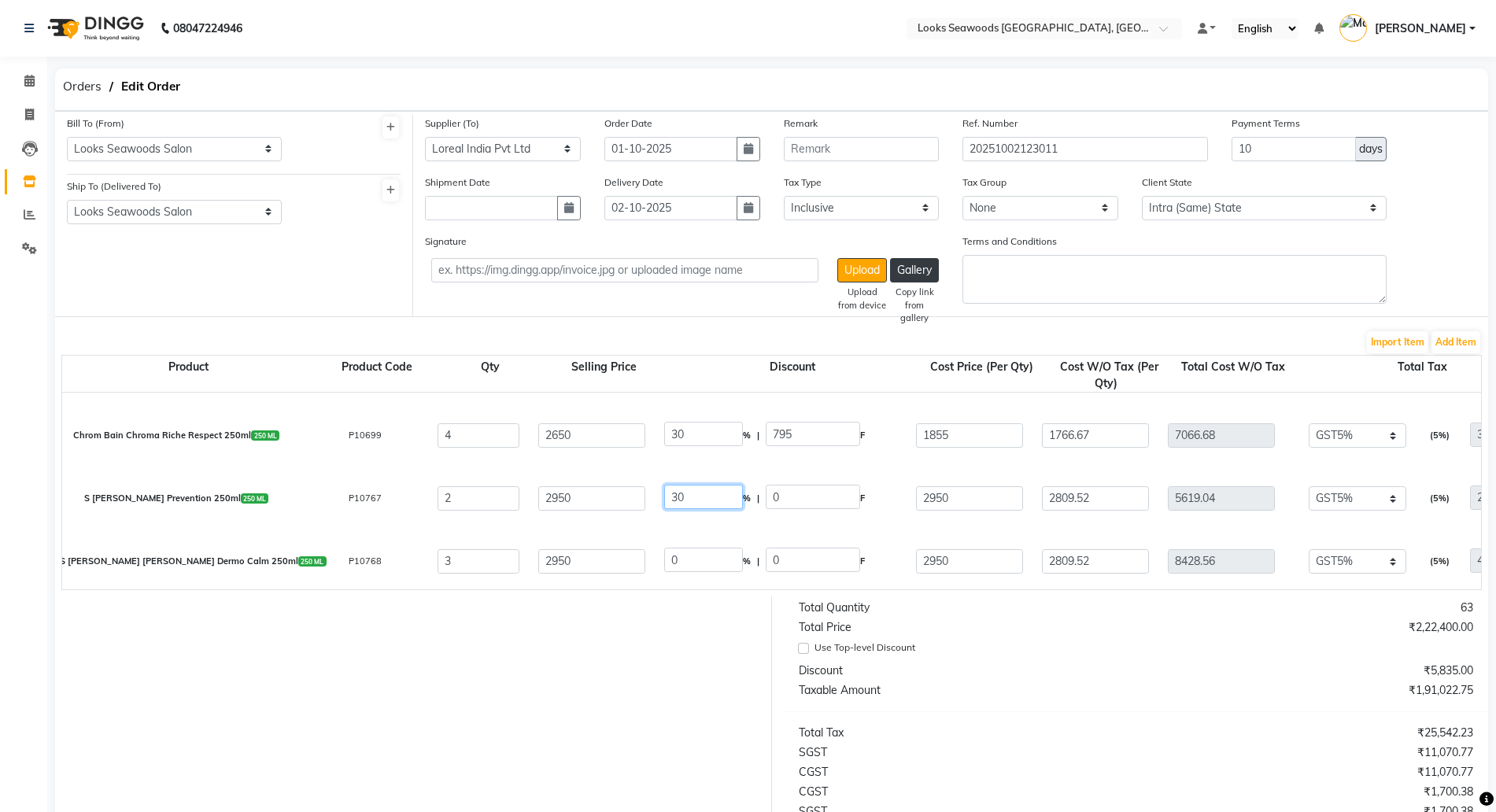
scroll to position [99, 0]
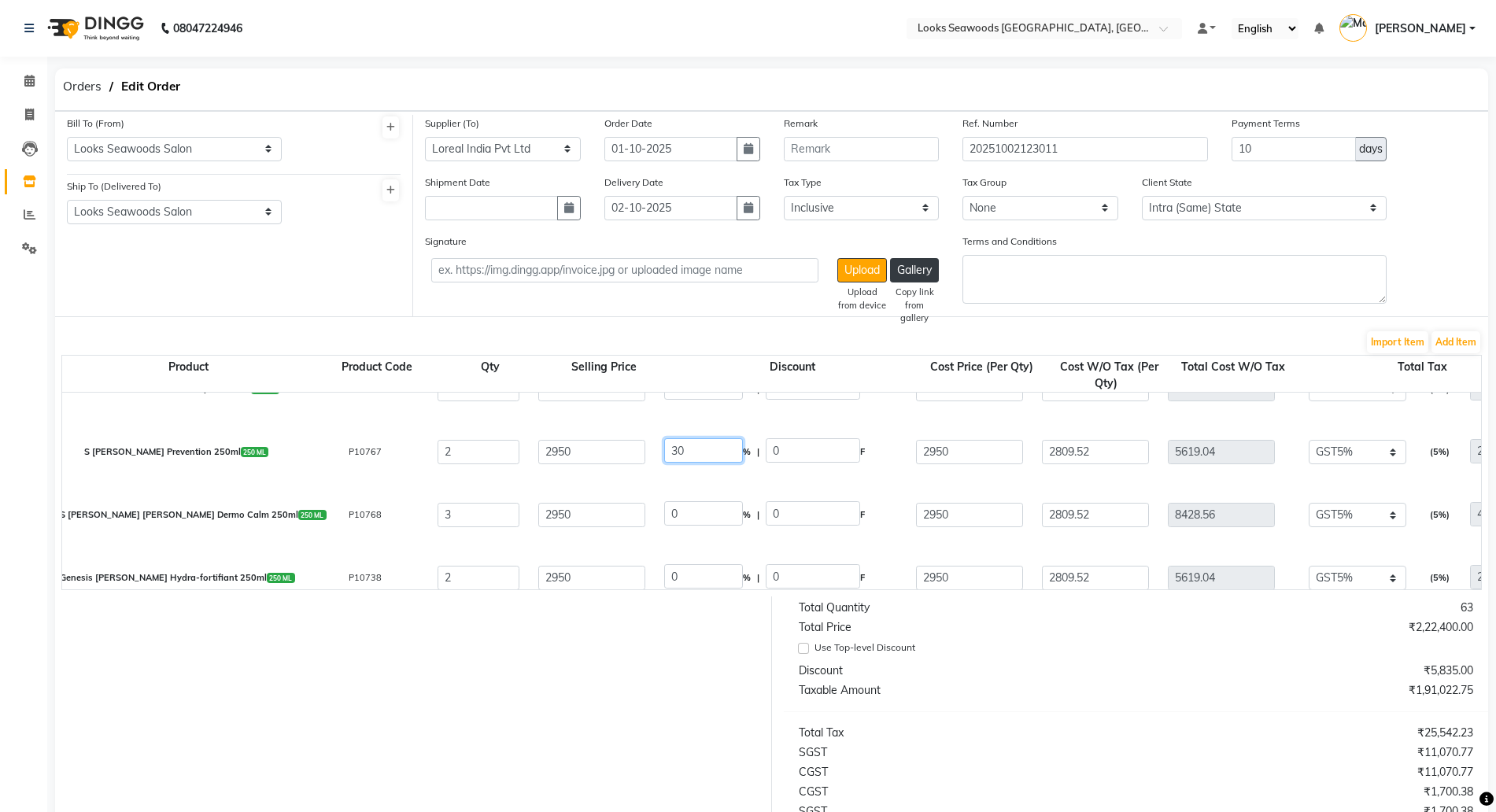
type input "30"
type input "885"
type input "2065"
type input "1966.67"
type input "3933.34"
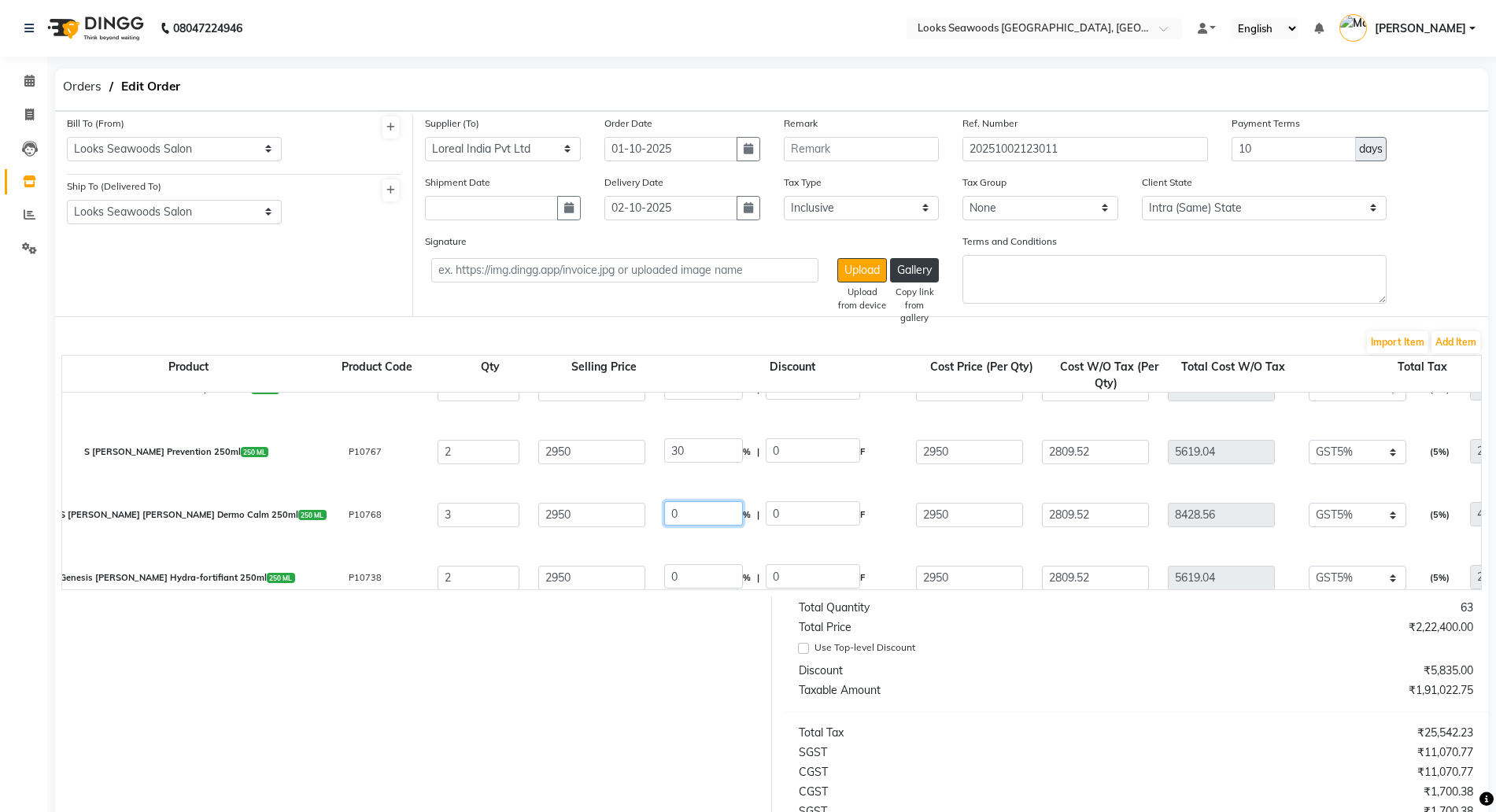
type input "196.67"
type input "4130.01"
drag, startPoint x: 689, startPoint y: 518, endPoint x: 648, endPoint y: 507, distance: 42.4
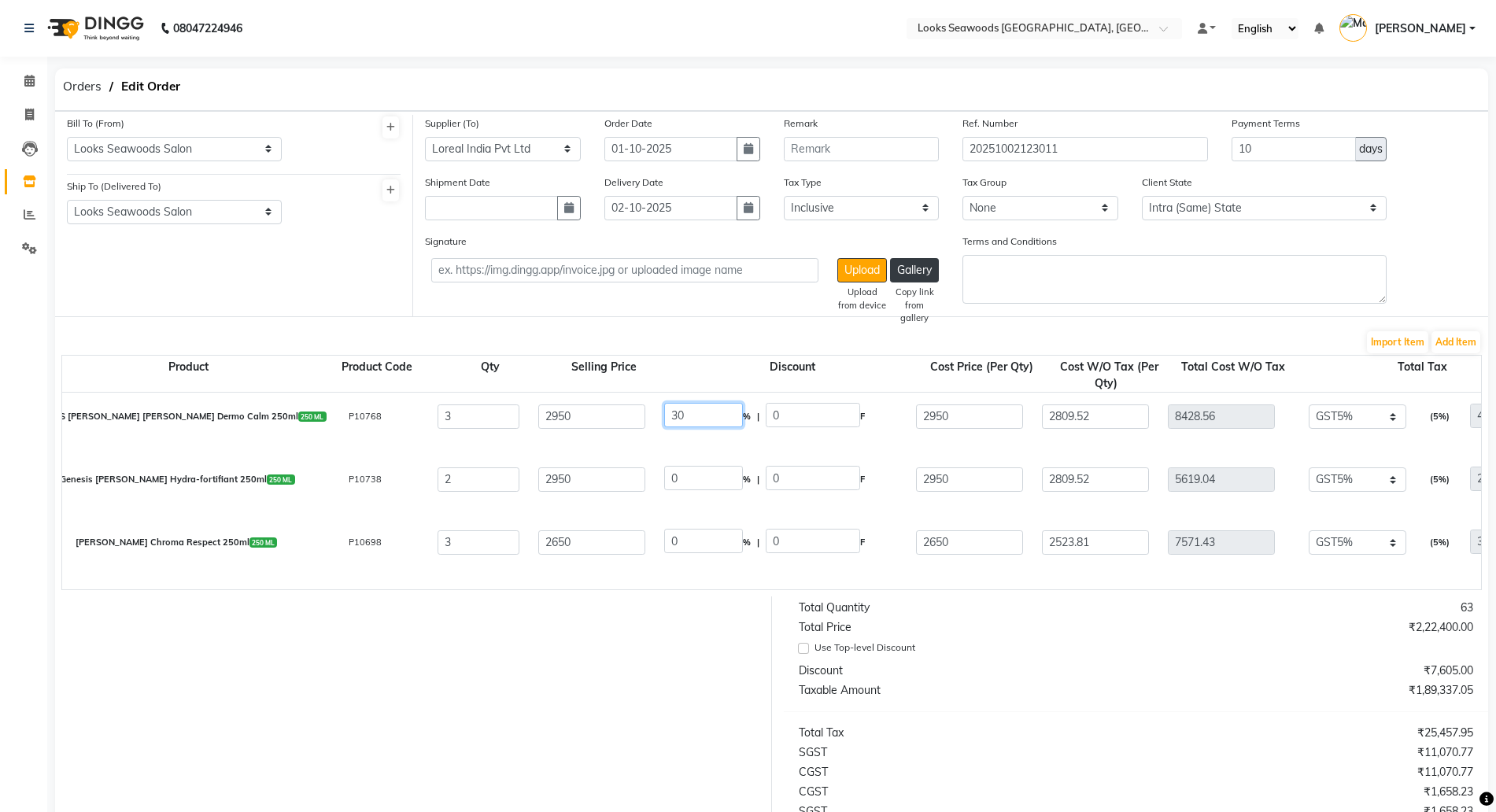
type input "30"
type input "885"
type input "2065"
type input "1966.67"
type input "5900.01"
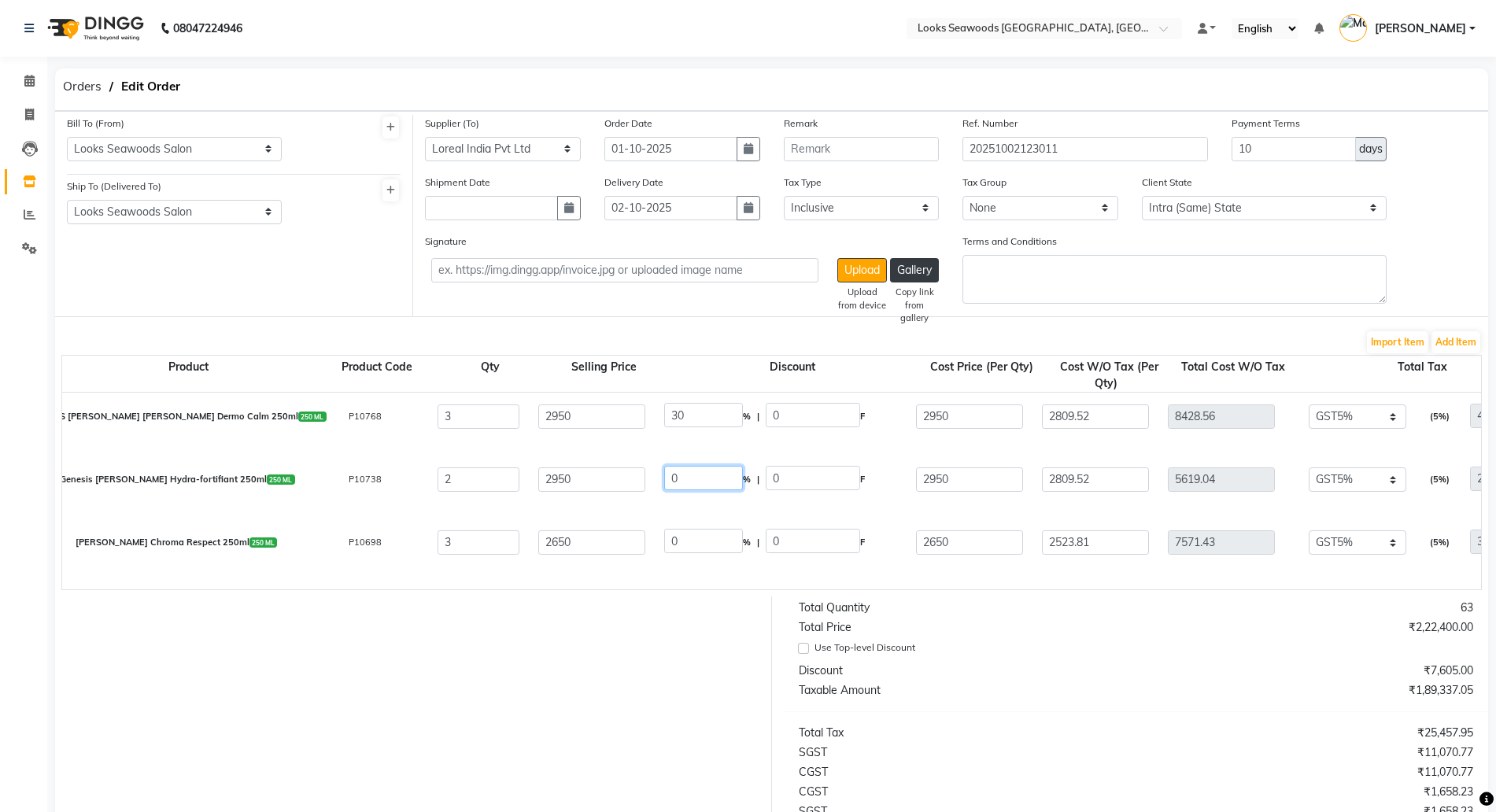
type input "295"
type input "6195.01"
drag, startPoint x: 665, startPoint y: 472, endPoint x: 650, endPoint y: 470, distance: 15.1
drag, startPoint x: 696, startPoint y: 468, endPoint x: 566, endPoint y: 447, distance: 131.7
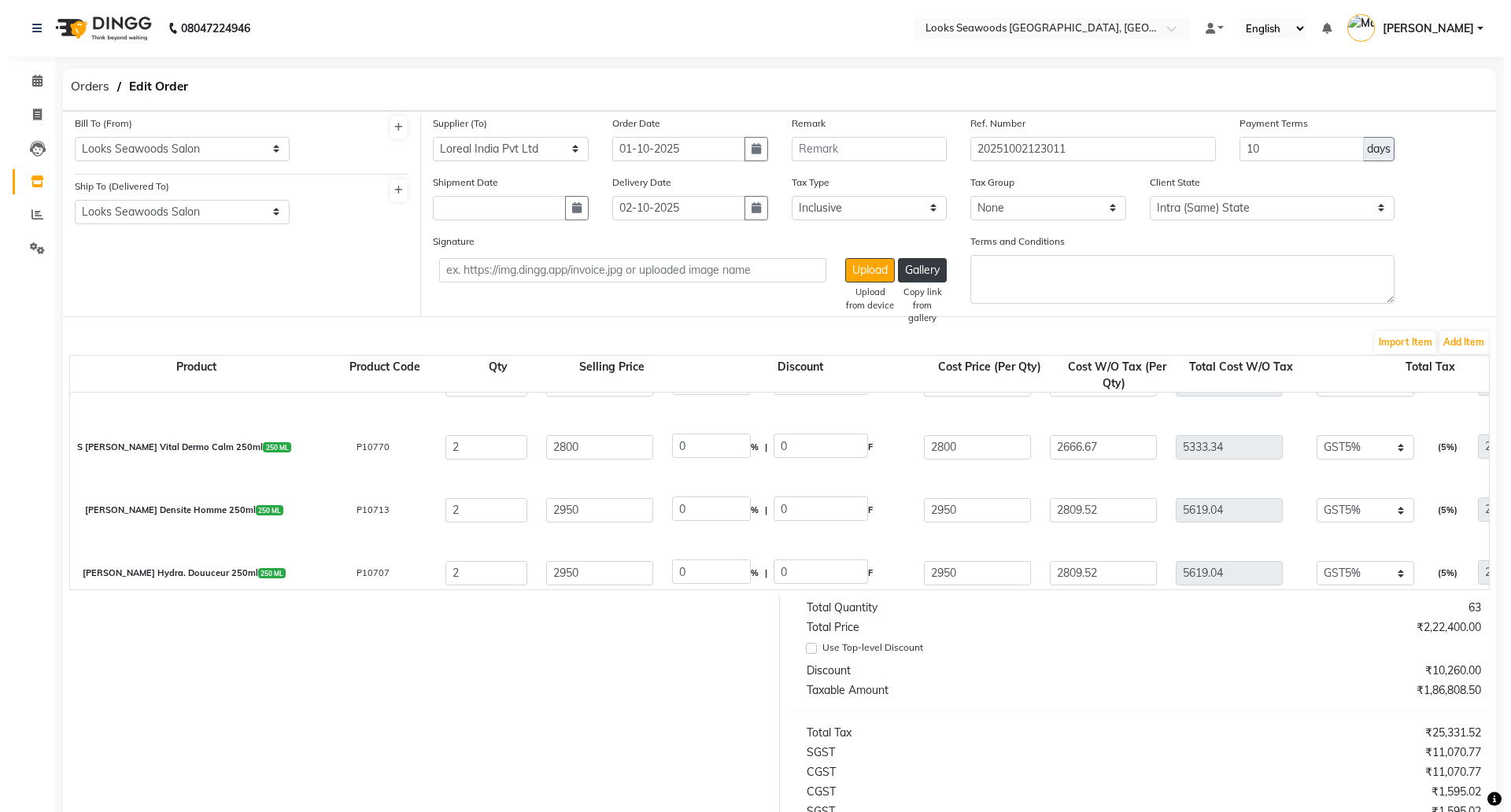
scroll to position [491, 0]
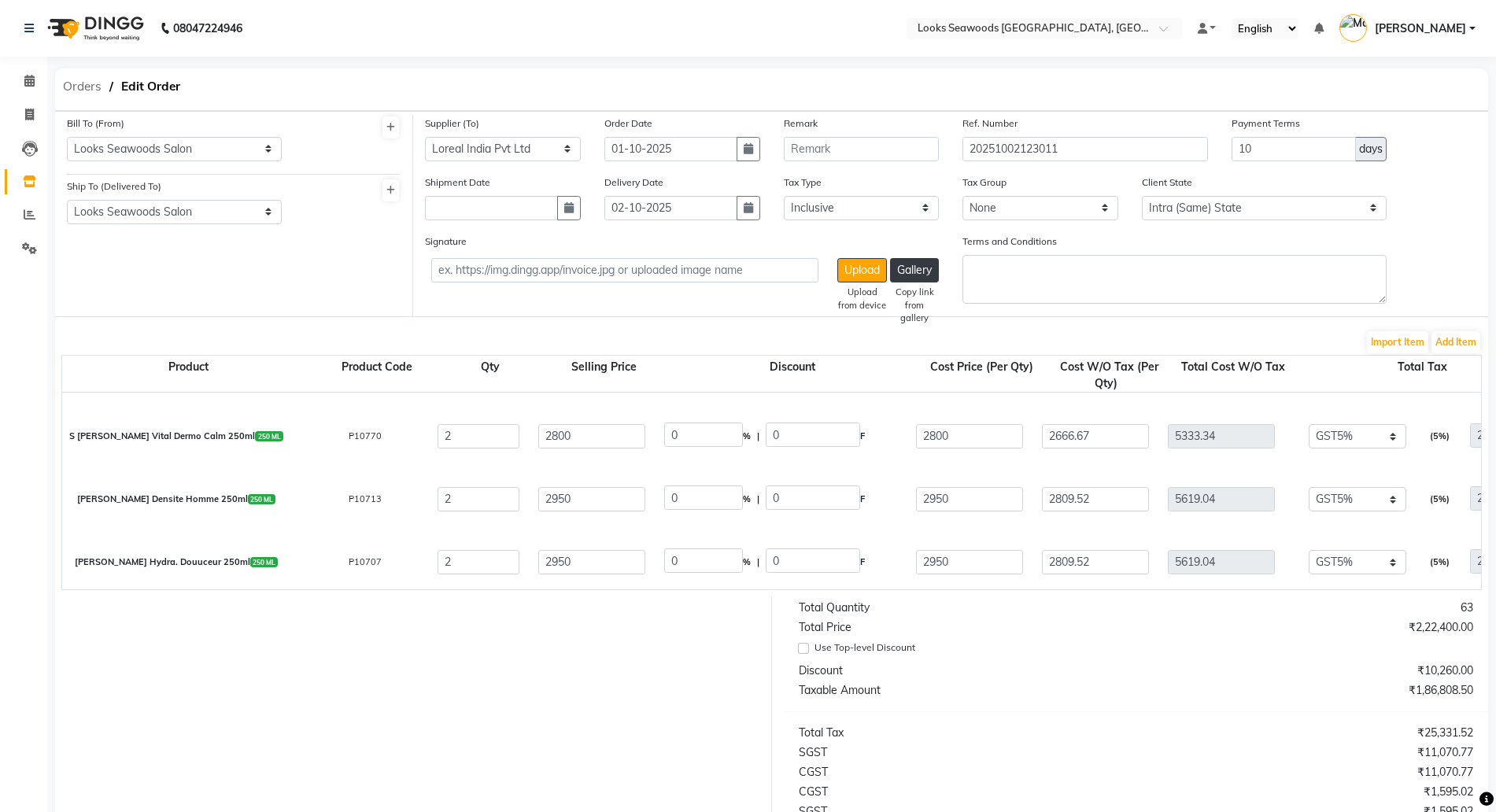
type input "30"
type input "885"
type input "2065"
type input "1966.67"
type input "3933.34"
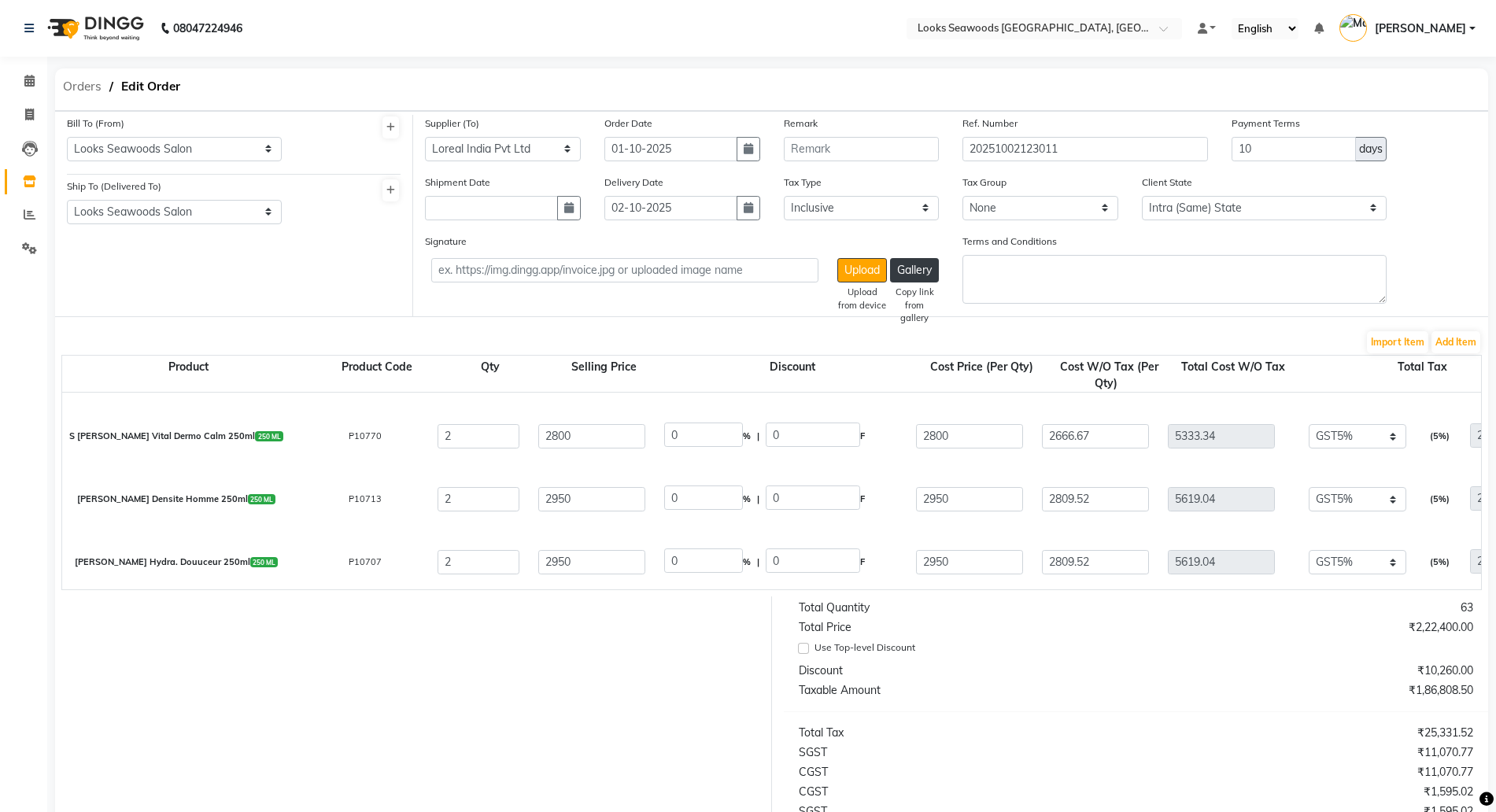
type input "196.67"
type input "4130.01"
click at [83, 88] on span "Orders" at bounding box center [82, 86] width 54 height 29
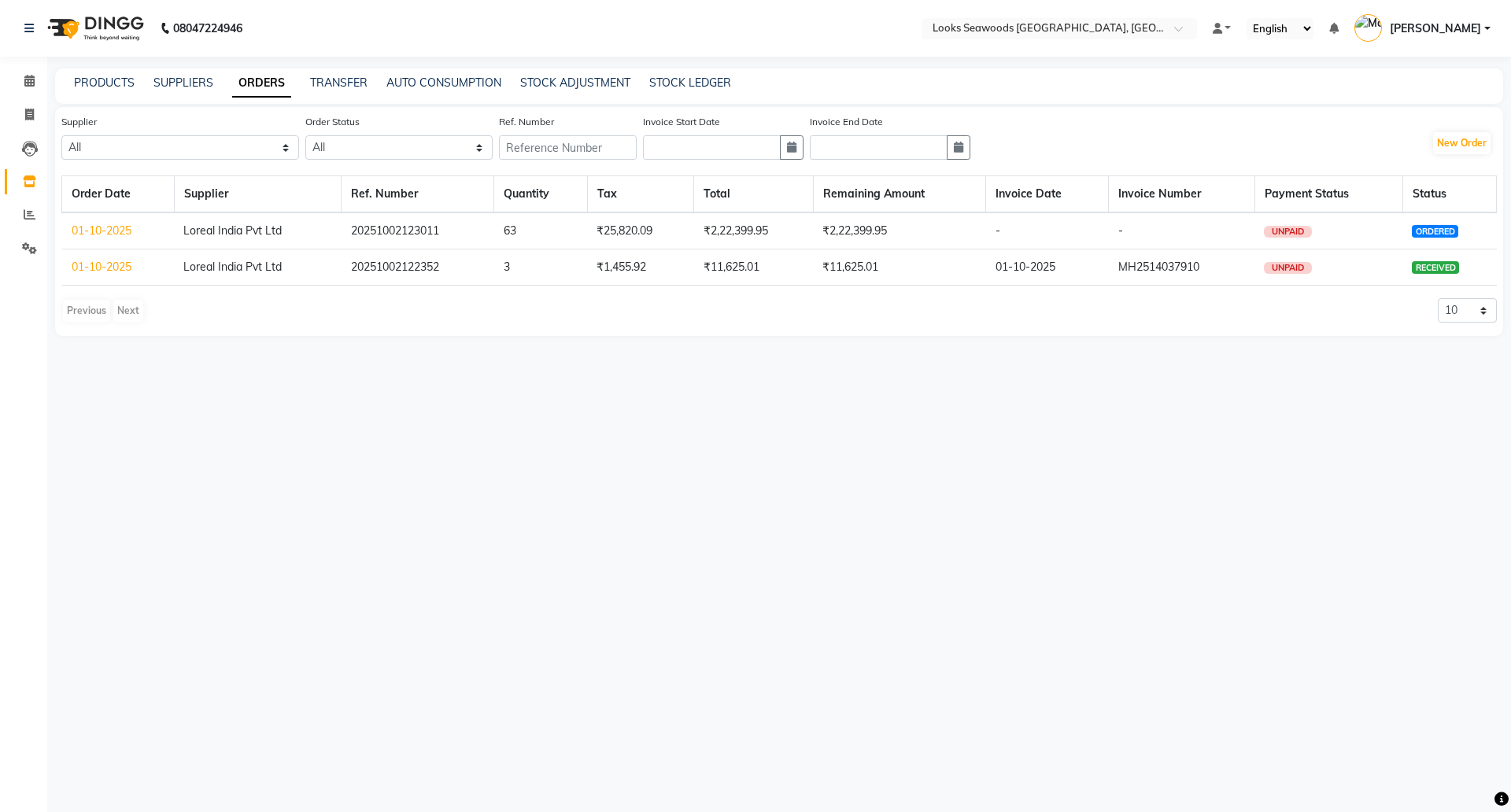
click at [757, 325] on div "Order Date Supplier Ref. Number Quantity Tax Total Remaining Amount Invoice Dat…" at bounding box center [779, 253] width 1435 height 154
click at [95, 80] on link "PRODUCTS" at bounding box center [104, 83] width 60 height 14
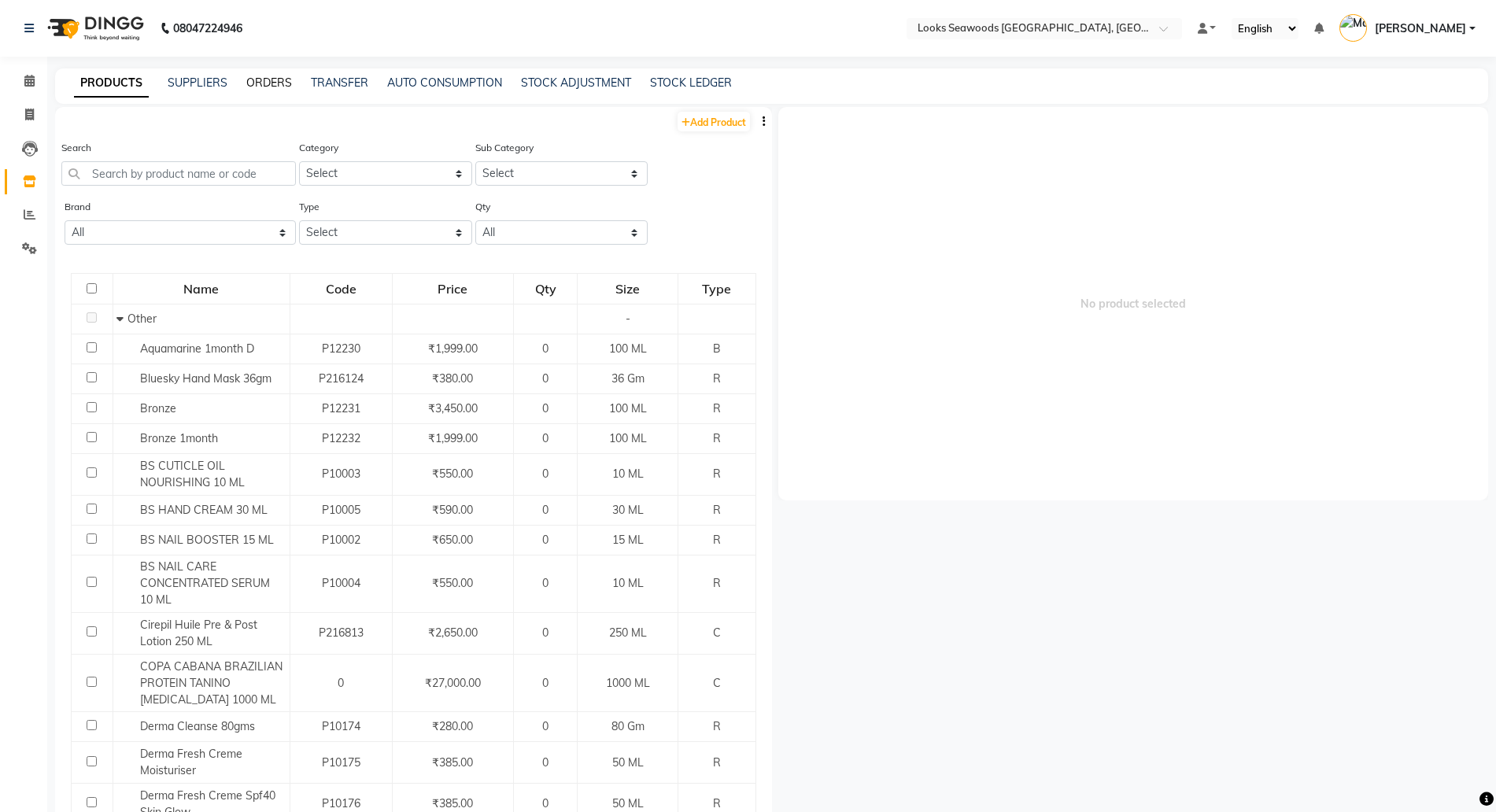
click at [260, 83] on link "ORDERS" at bounding box center [269, 83] width 45 height 14
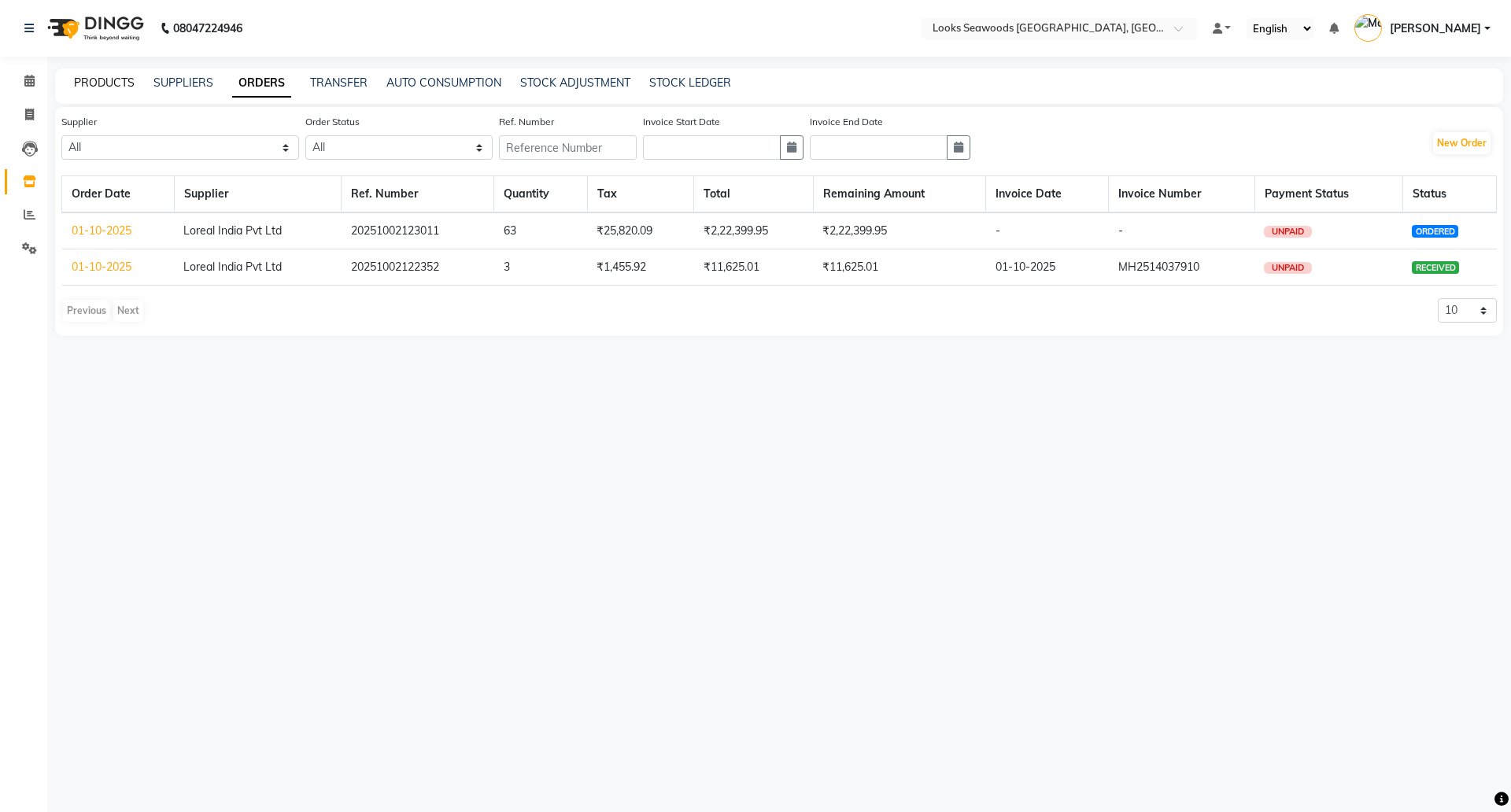
drag, startPoint x: 88, startPoint y: 79, endPoint x: 100, endPoint y: 79, distance: 12.0
click at [88, 79] on link "PRODUCTS" at bounding box center [104, 83] width 60 height 14
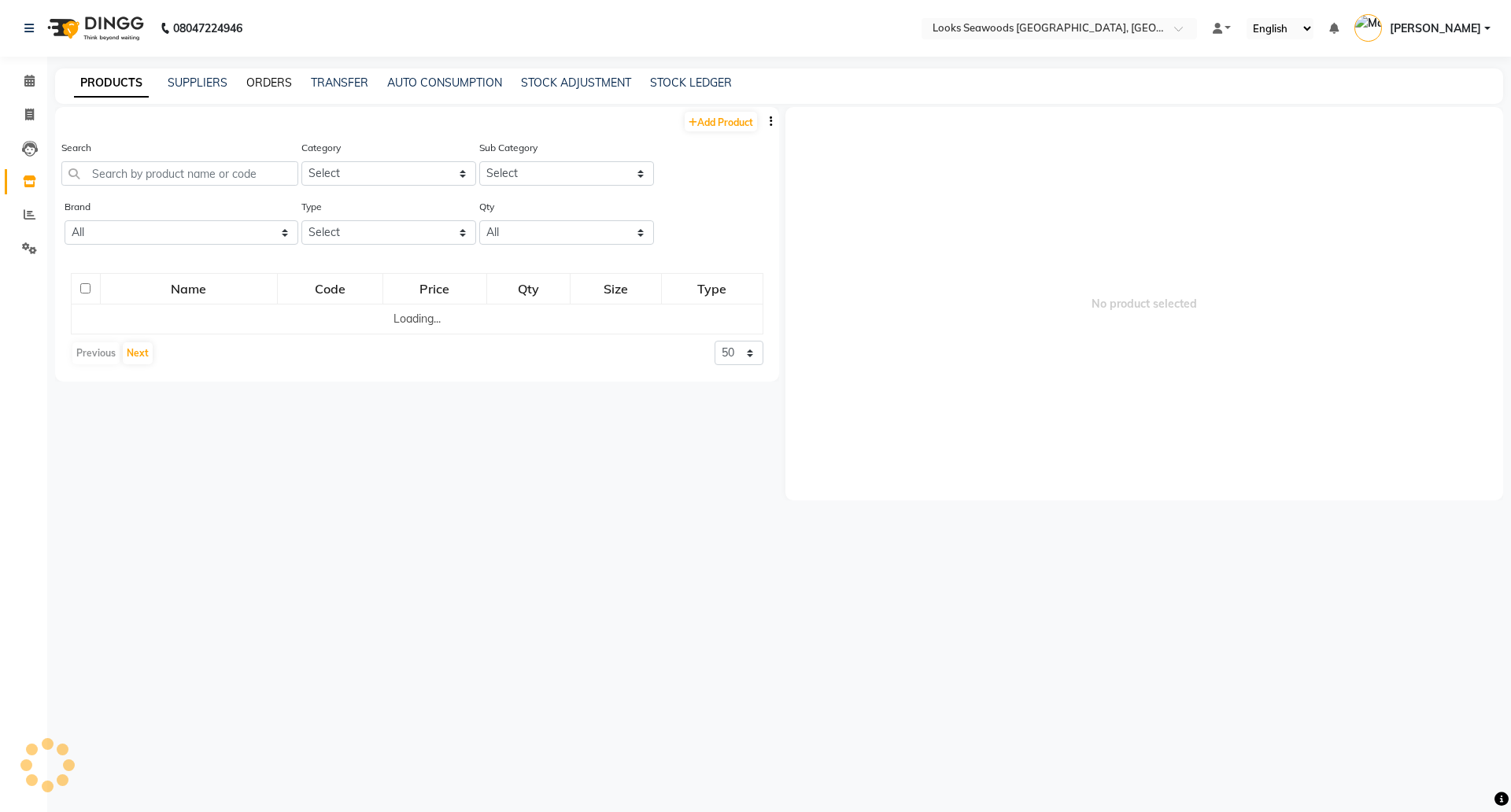
click at [254, 76] on link "ORDERS" at bounding box center [269, 83] width 45 height 14
